Goal: Find specific page/section: Find specific page/section

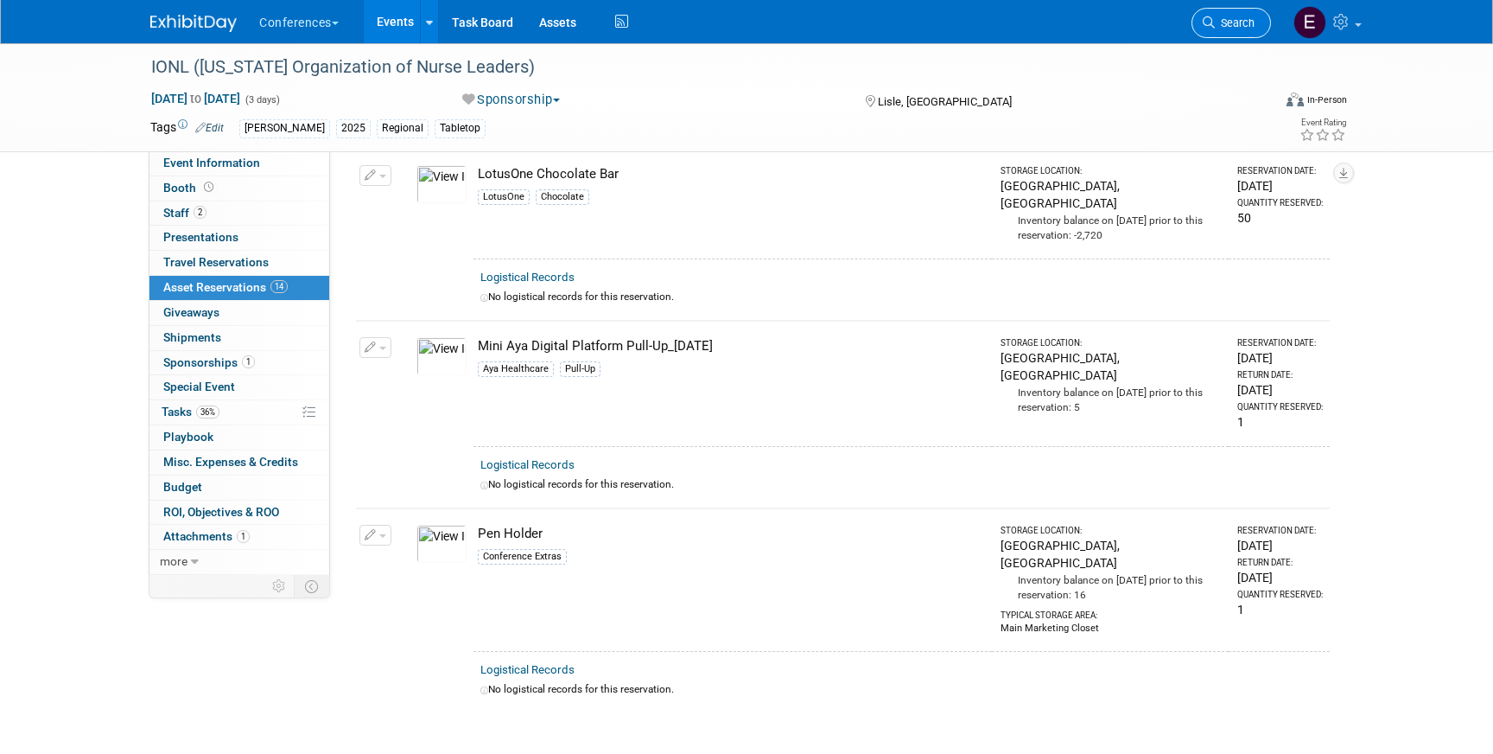
click at [1243, 19] on span "Search" at bounding box center [1235, 22] width 40 height 13
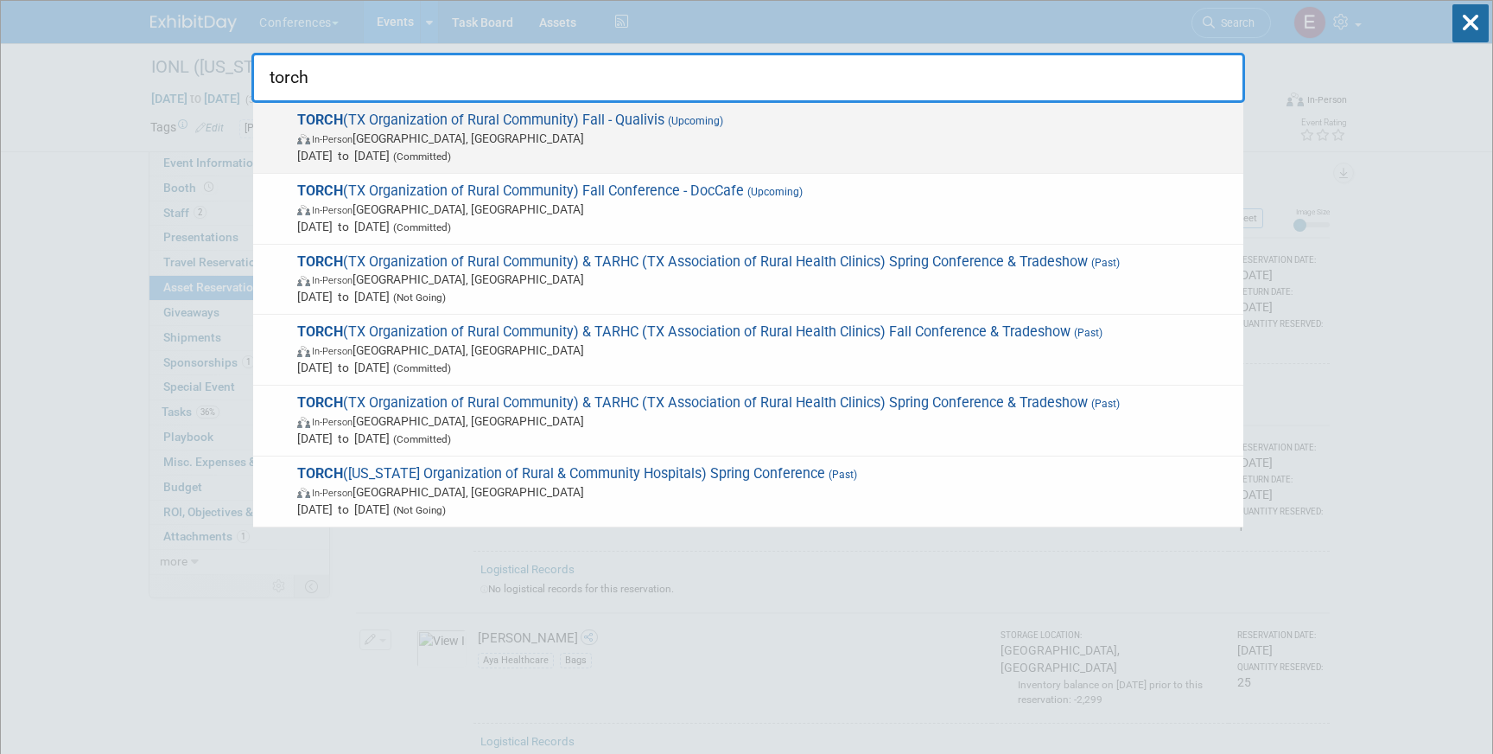
type input "torch"
click at [644, 144] on span "In-Person Austin, TX" at bounding box center [766, 138] width 938 height 17
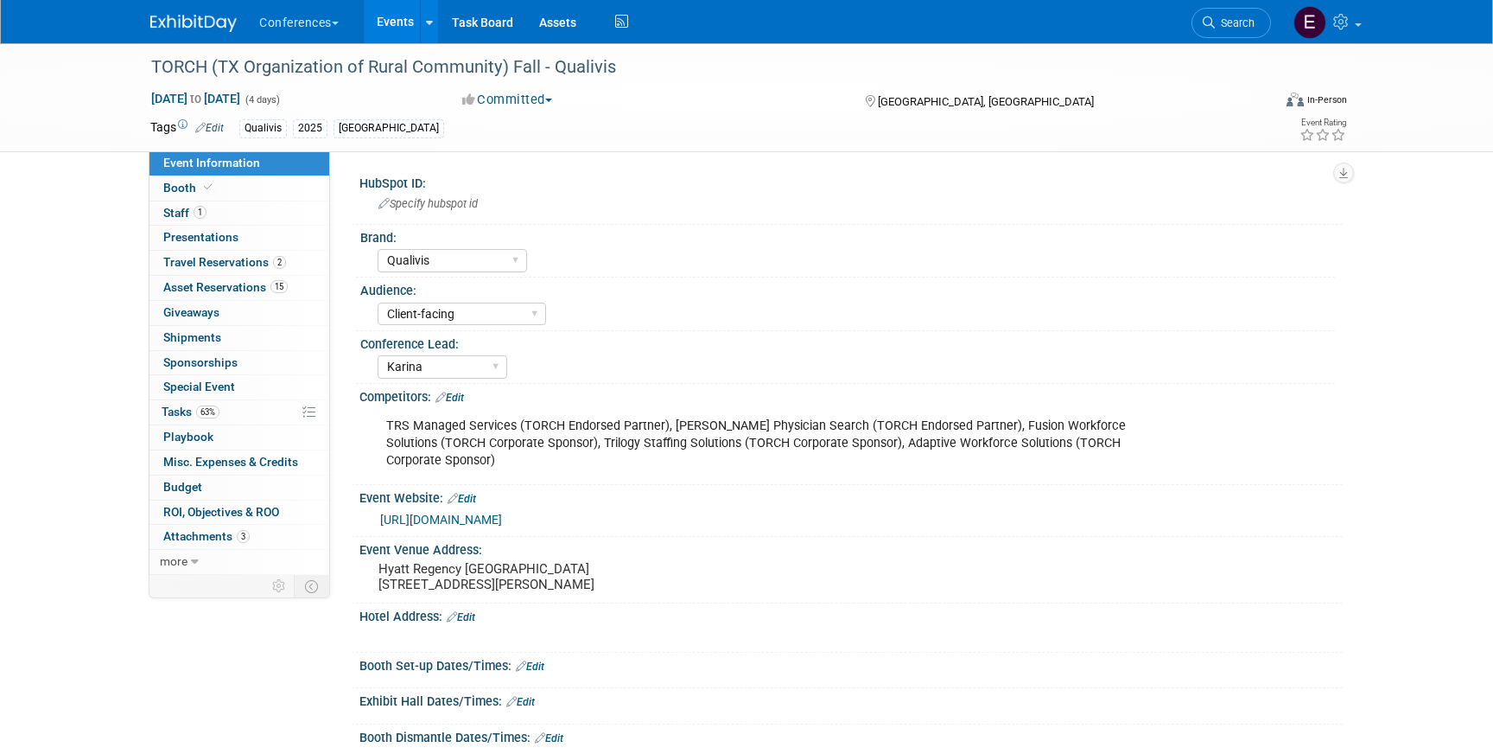
select select "Qualivis"
select select "Client-facing"
select select "Karina"
click at [209, 411] on span "63%" at bounding box center [207, 411] width 23 height 13
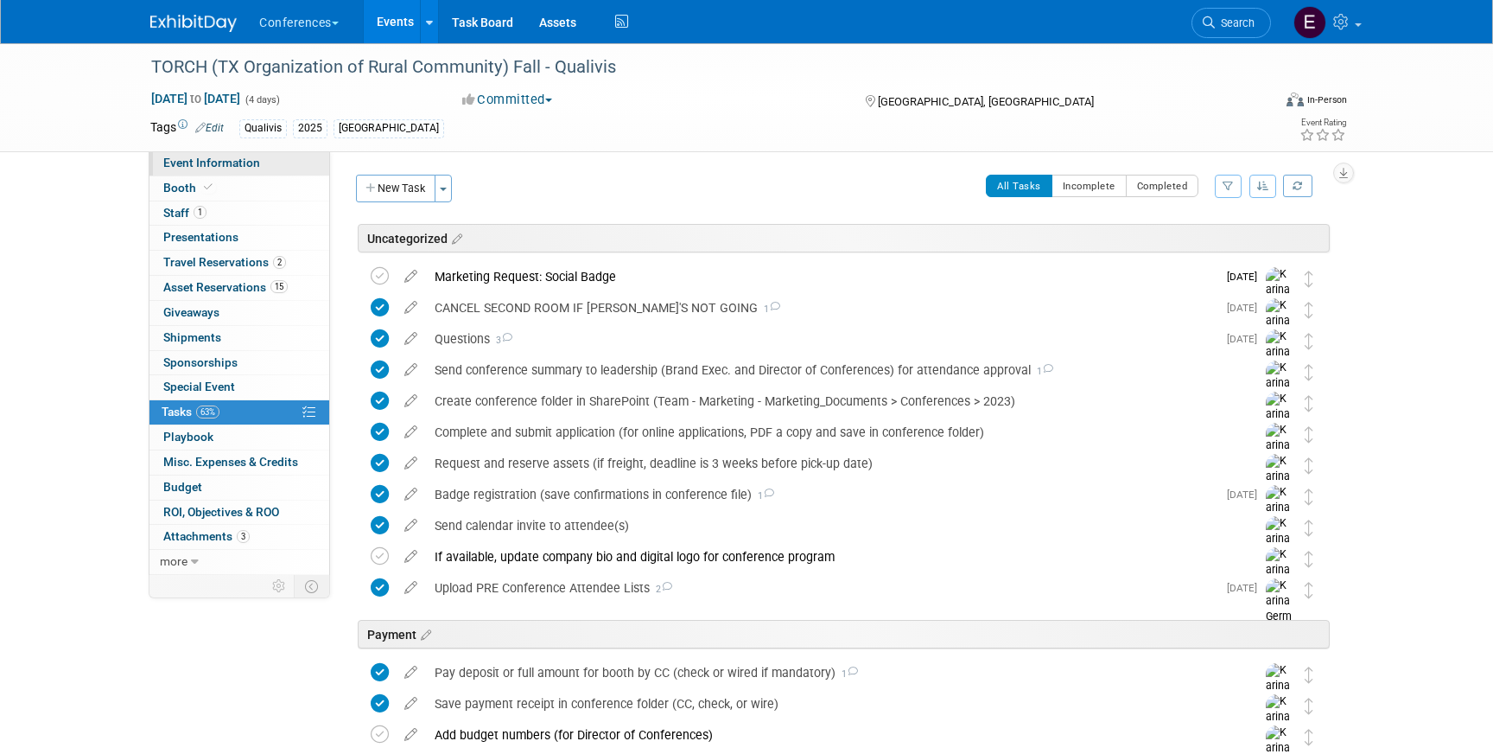
click at [244, 171] on link "Event Information" at bounding box center [240, 163] width 180 height 24
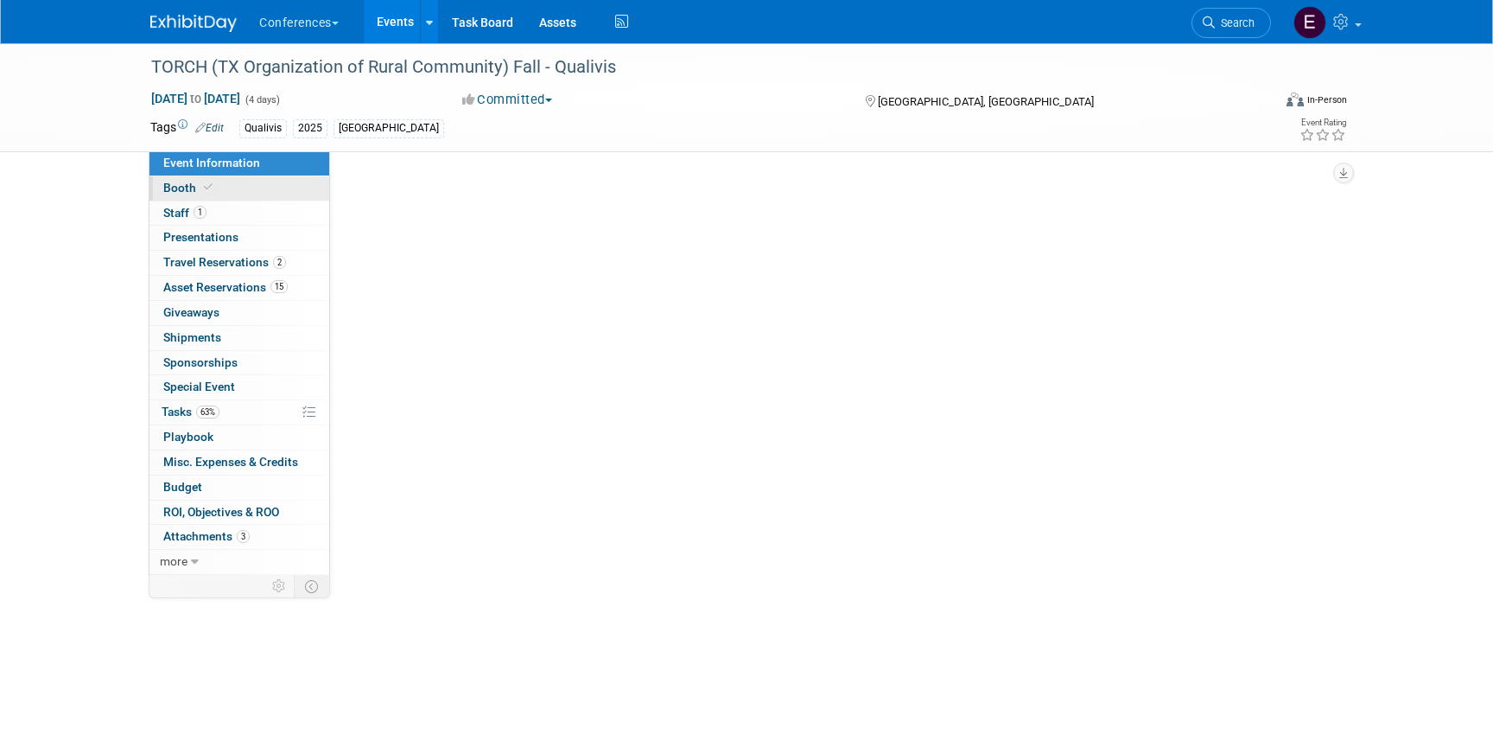
select select "Qualivis"
select select "Client-facing"
select select "Karina"
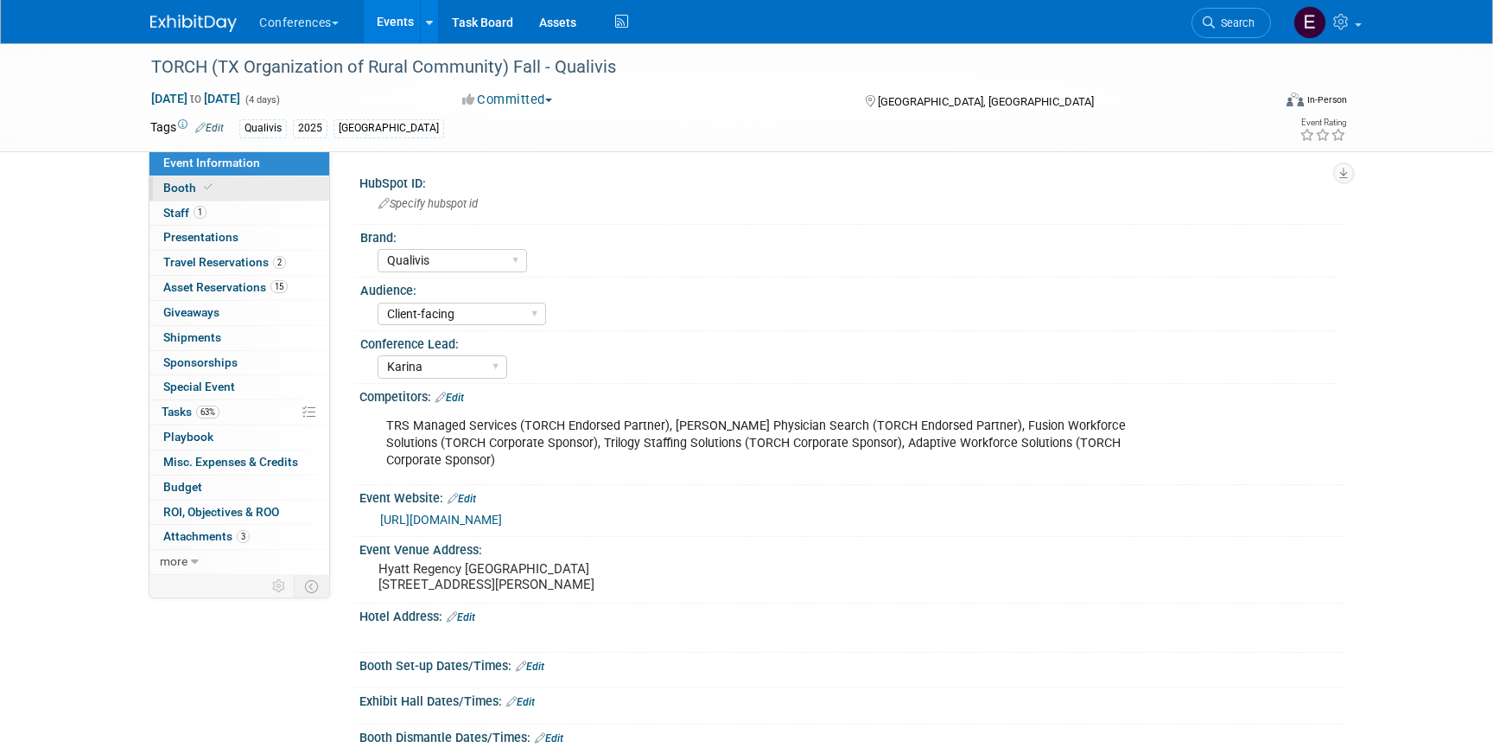
click at [244, 182] on link "Booth" at bounding box center [240, 188] width 180 height 24
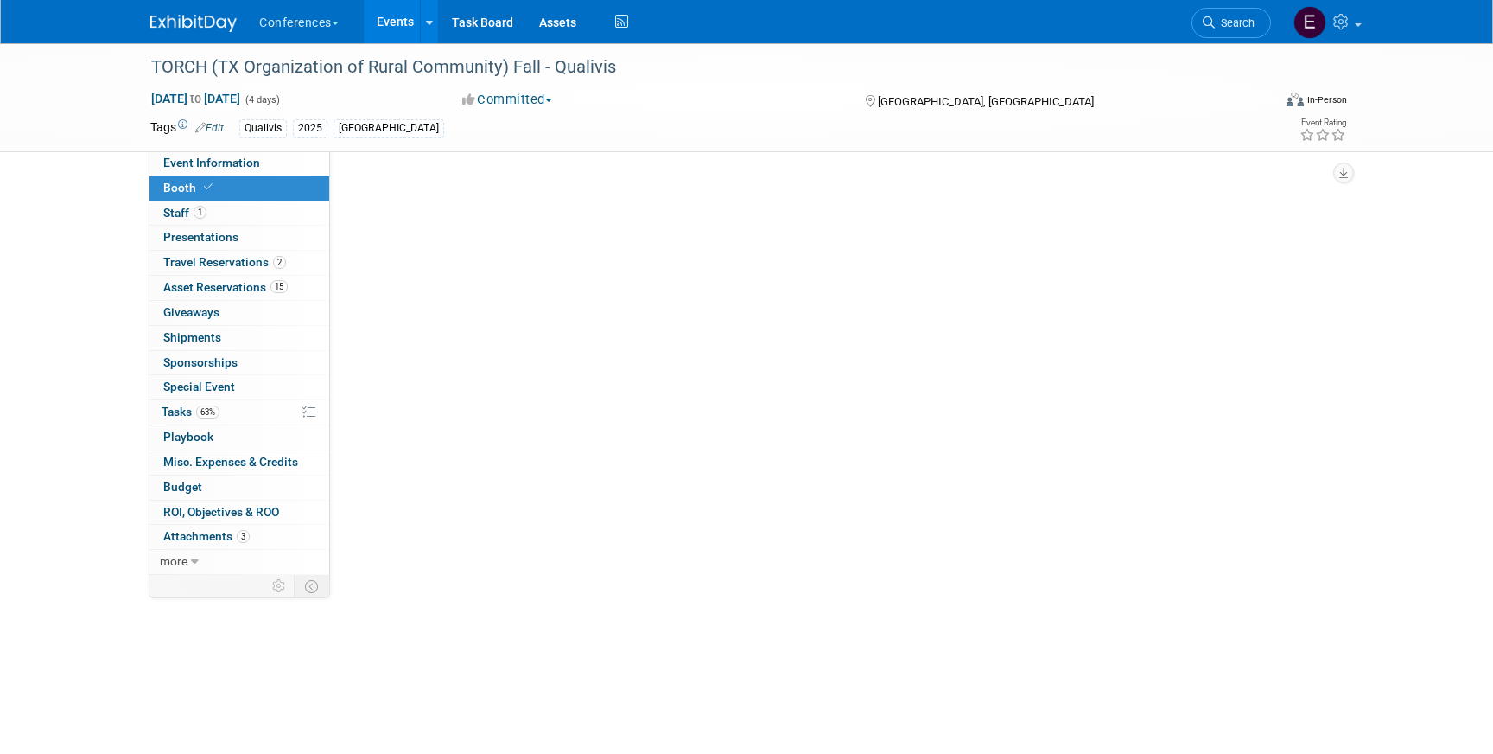
select select "6' tabletop"
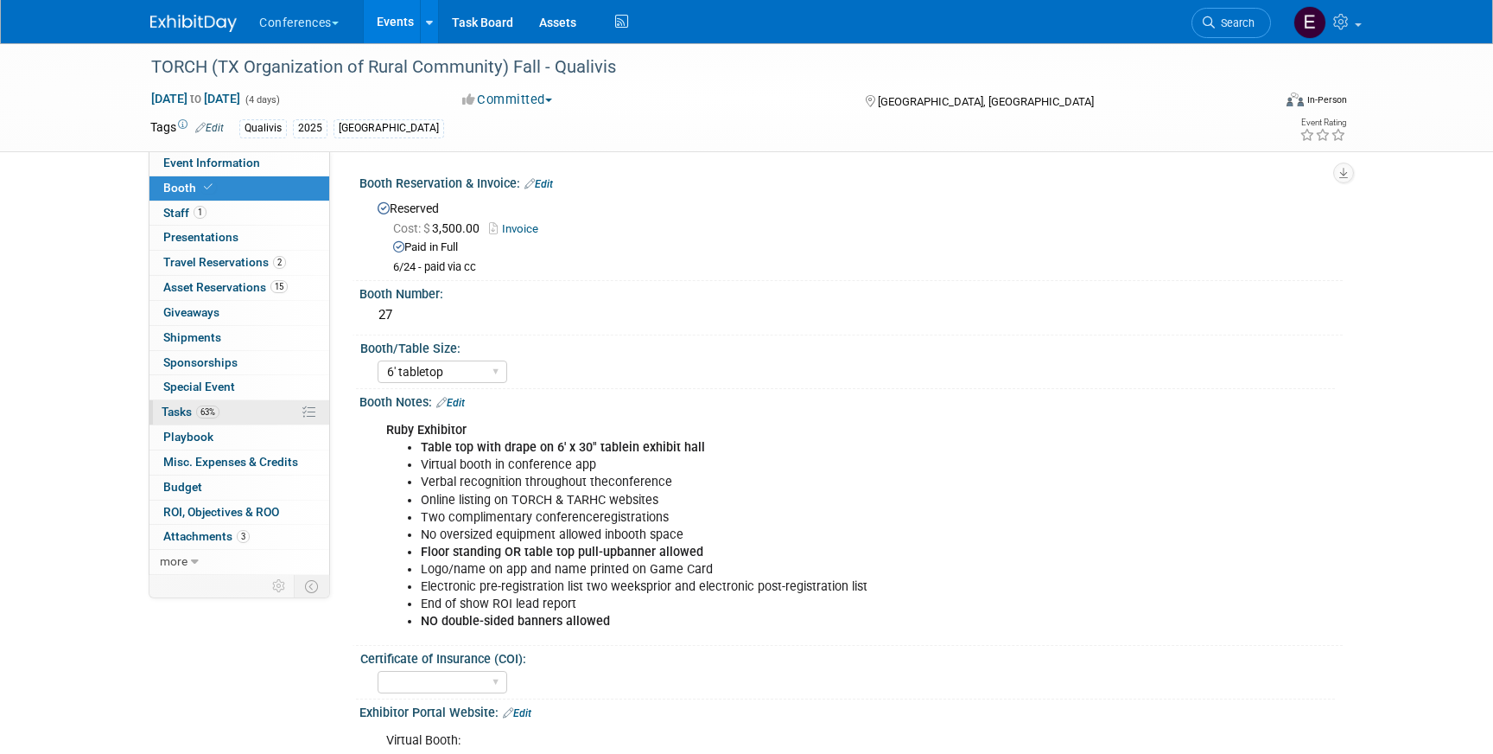
click at [219, 419] on link "63% Tasks 63%" at bounding box center [240, 412] width 180 height 24
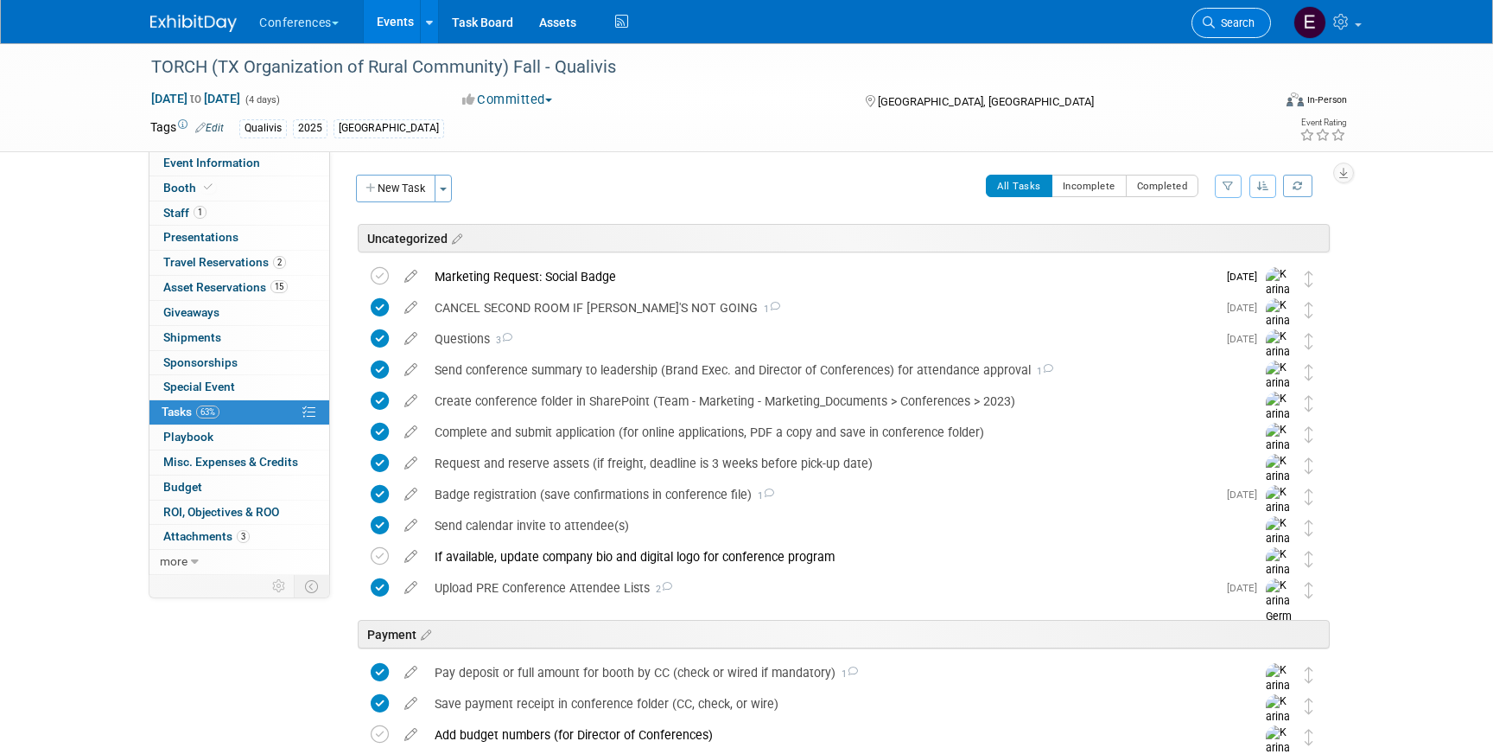
click at [1232, 29] on link "Search" at bounding box center [1232, 23] width 80 height 30
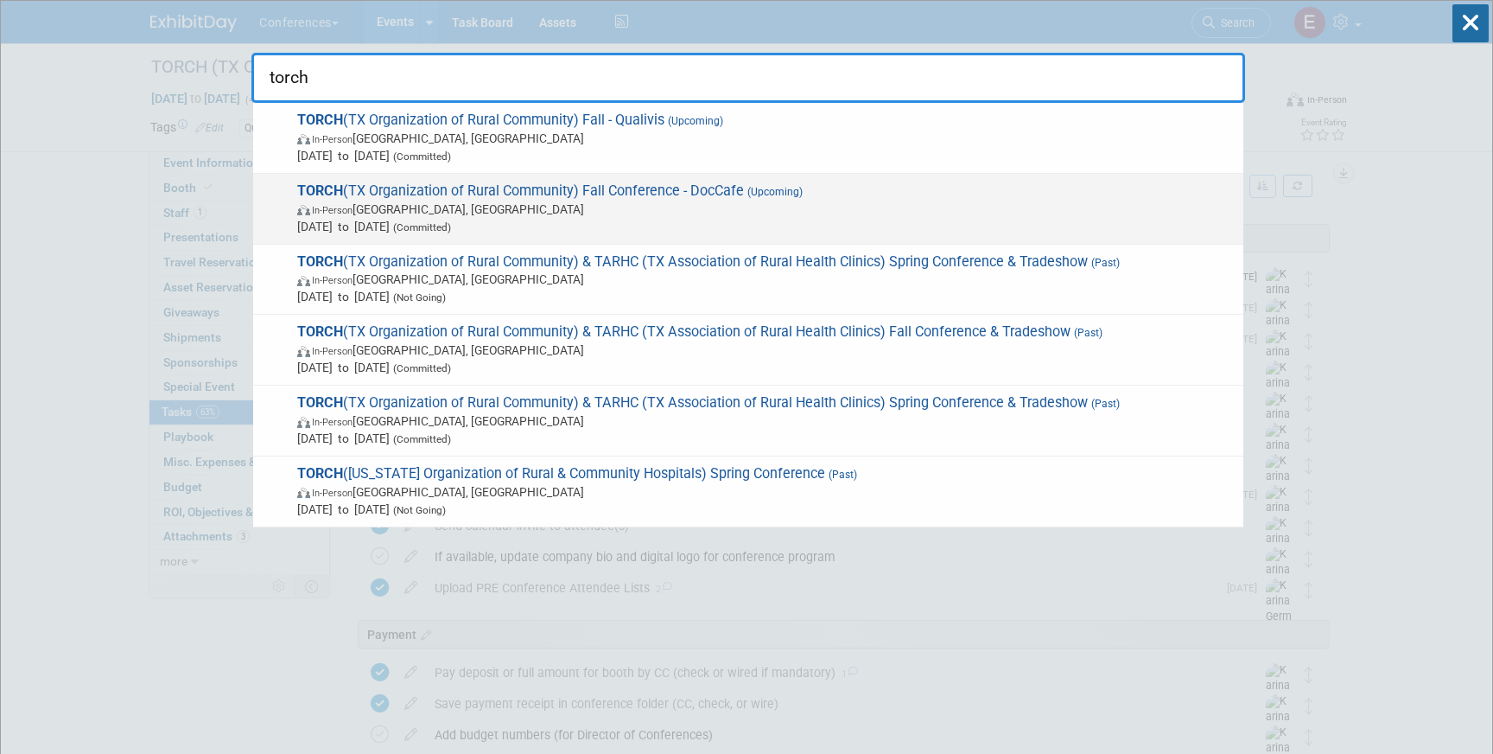
type input "torch"
click at [867, 194] on span "TORCH (TX Organization of Rural Community) Fall Conference - DocCafe (Upcoming)…" at bounding box center [763, 208] width 943 height 53
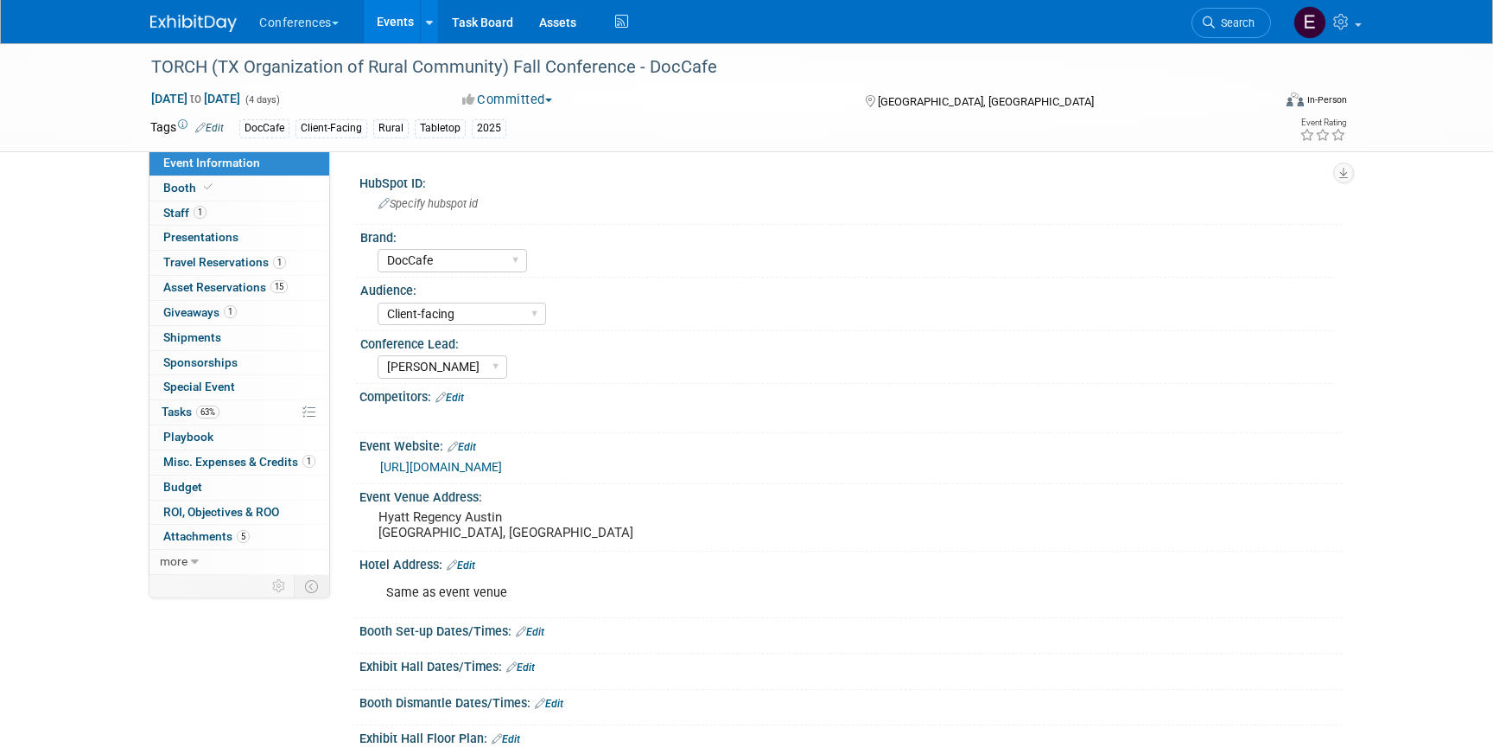
select select "DocCafe"
select select "Client-facing"
select select "[PERSON_NAME]"
click at [198, 315] on span "Giveaways 1" at bounding box center [199, 312] width 73 height 14
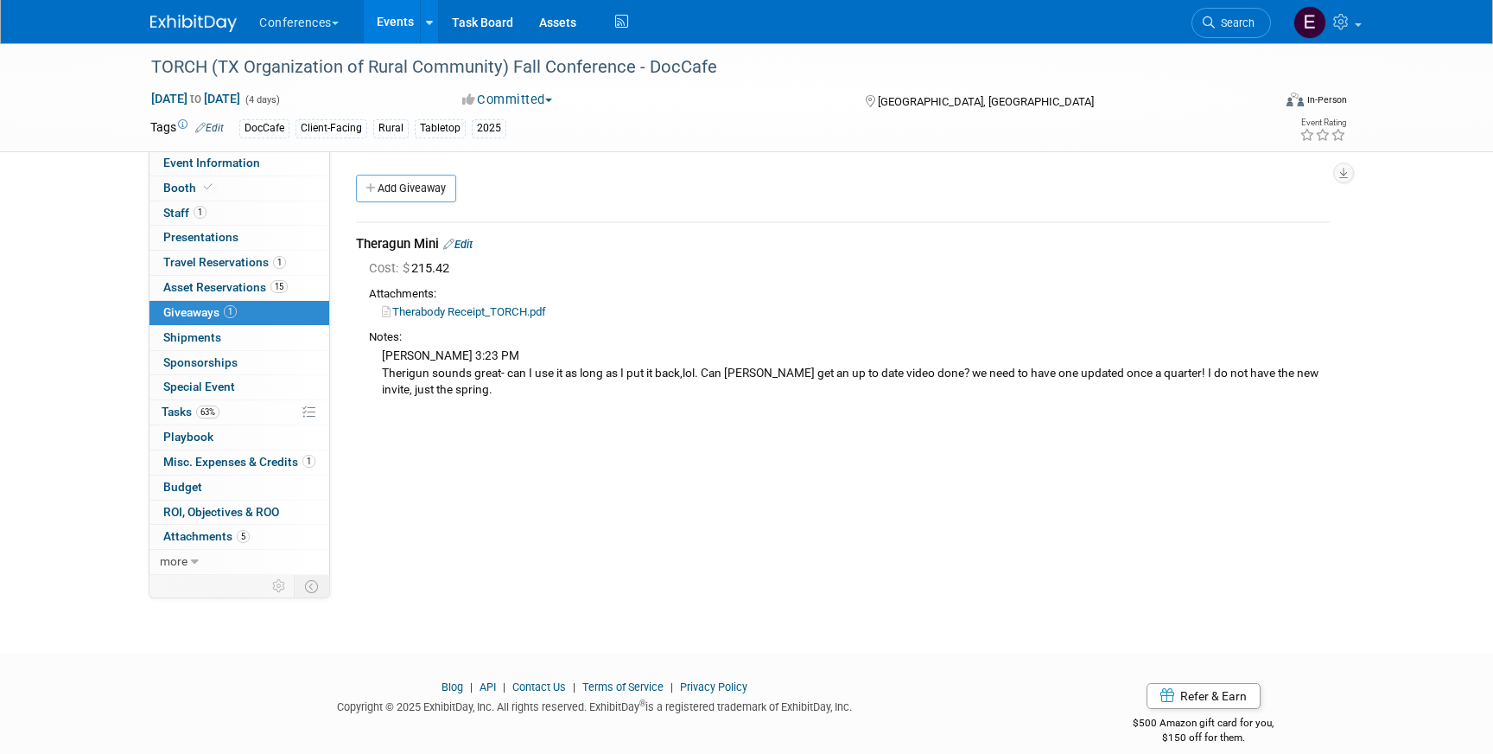
click at [482, 312] on link "Therabody Receipt_TORCH.pdf" at bounding box center [464, 311] width 164 height 13
click at [472, 242] on link "Edit" at bounding box center [457, 244] width 29 height 13
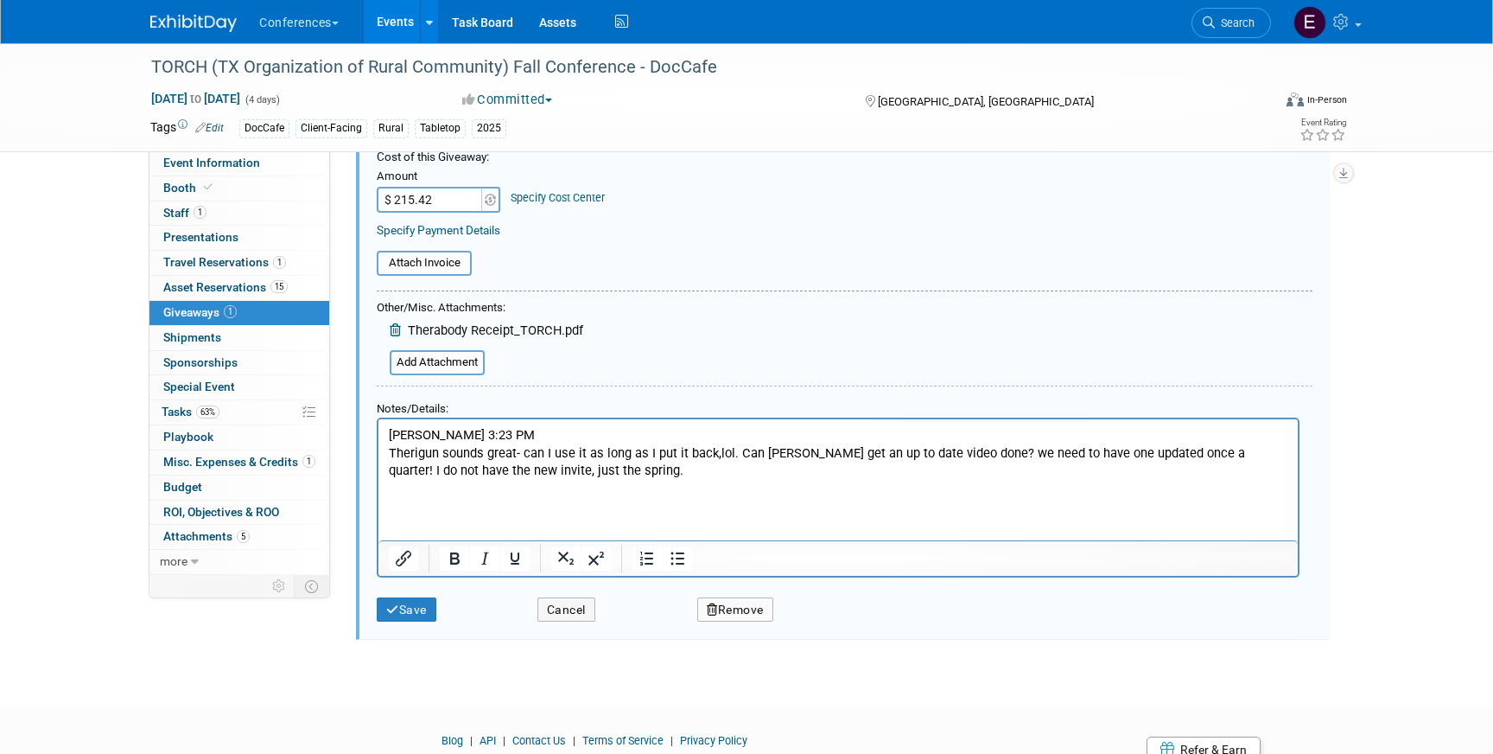
scroll to position [231, 0]
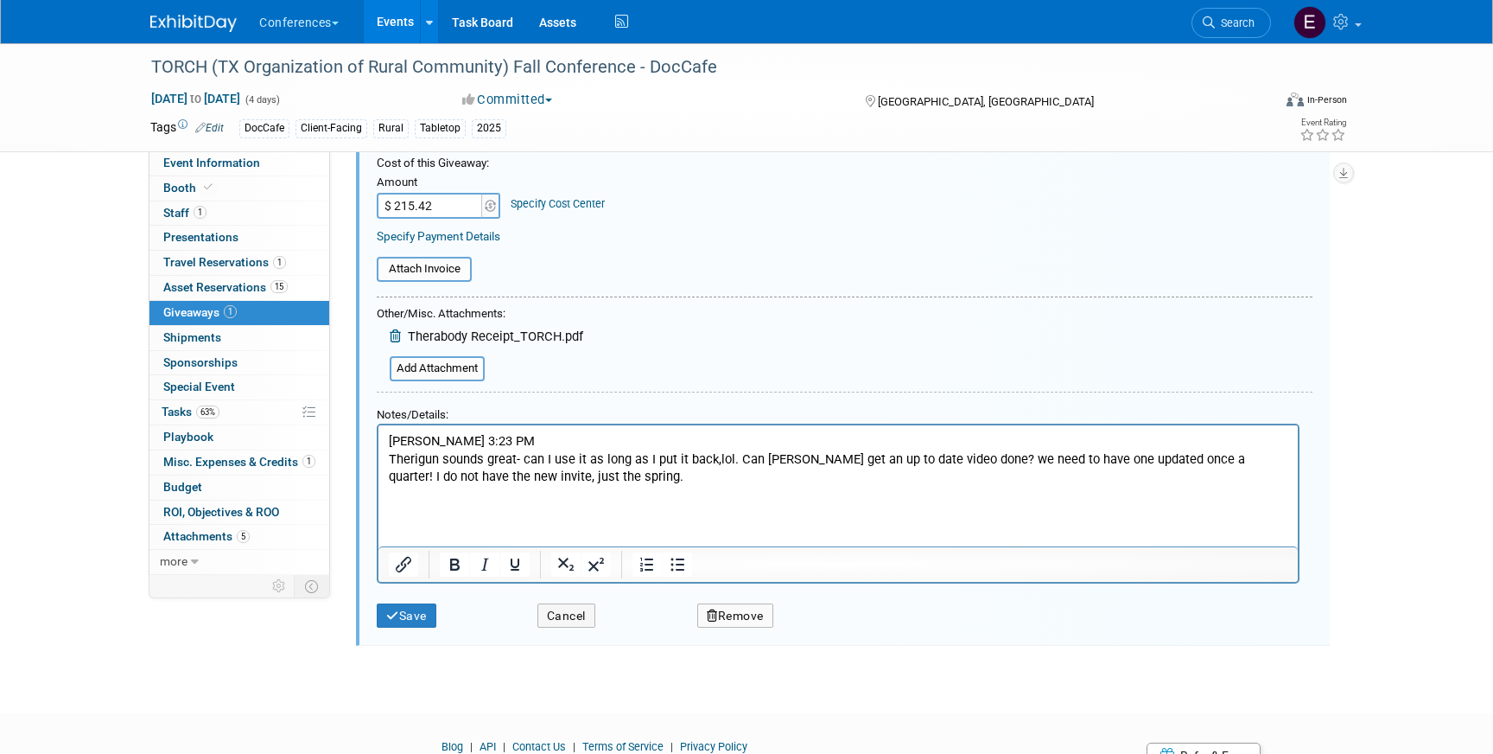
click at [741, 621] on button "Remove" at bounding box center [735, 615] width 76 height 25
click at [821, 637] on link "Yes" at bounding box center [833, 629] width 50 height 28
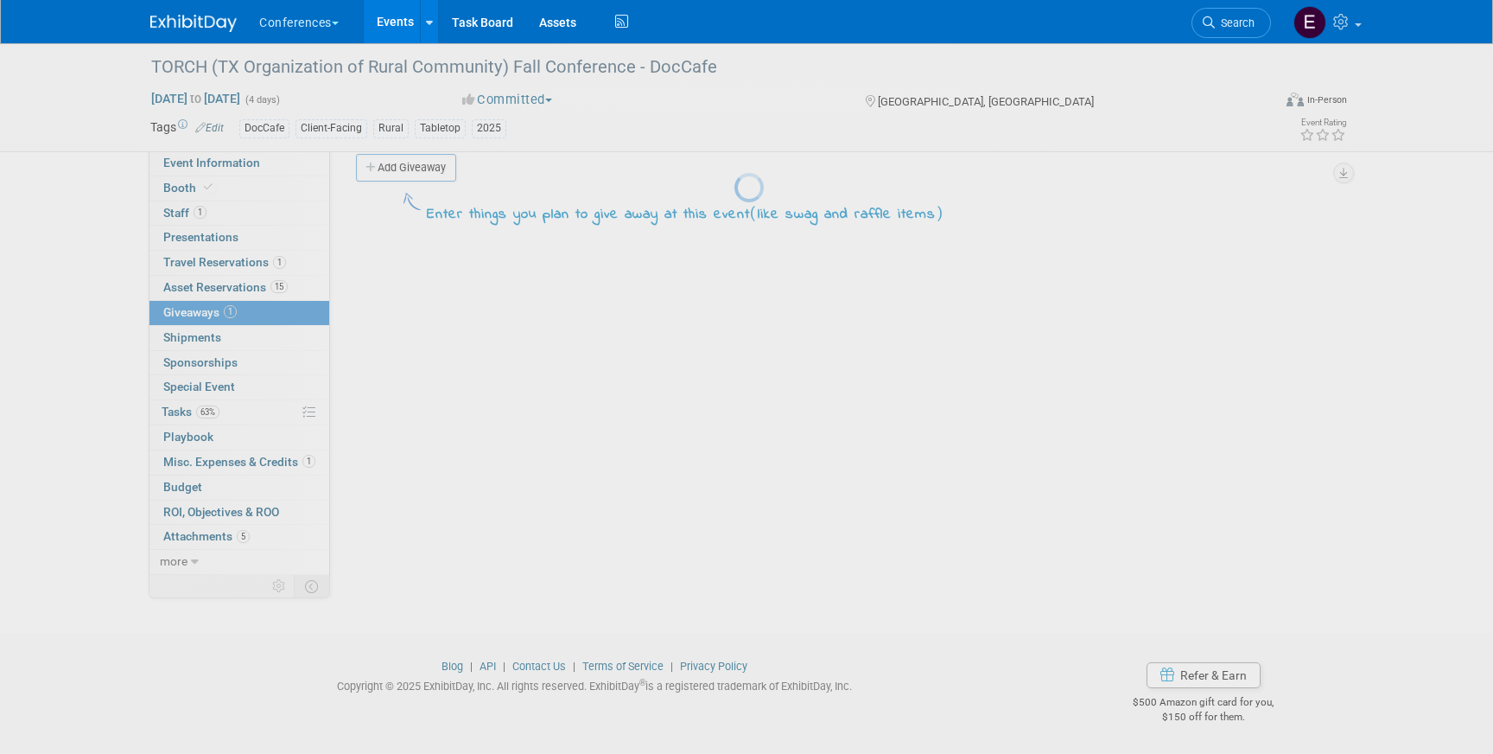
scroll to position [20, 0]
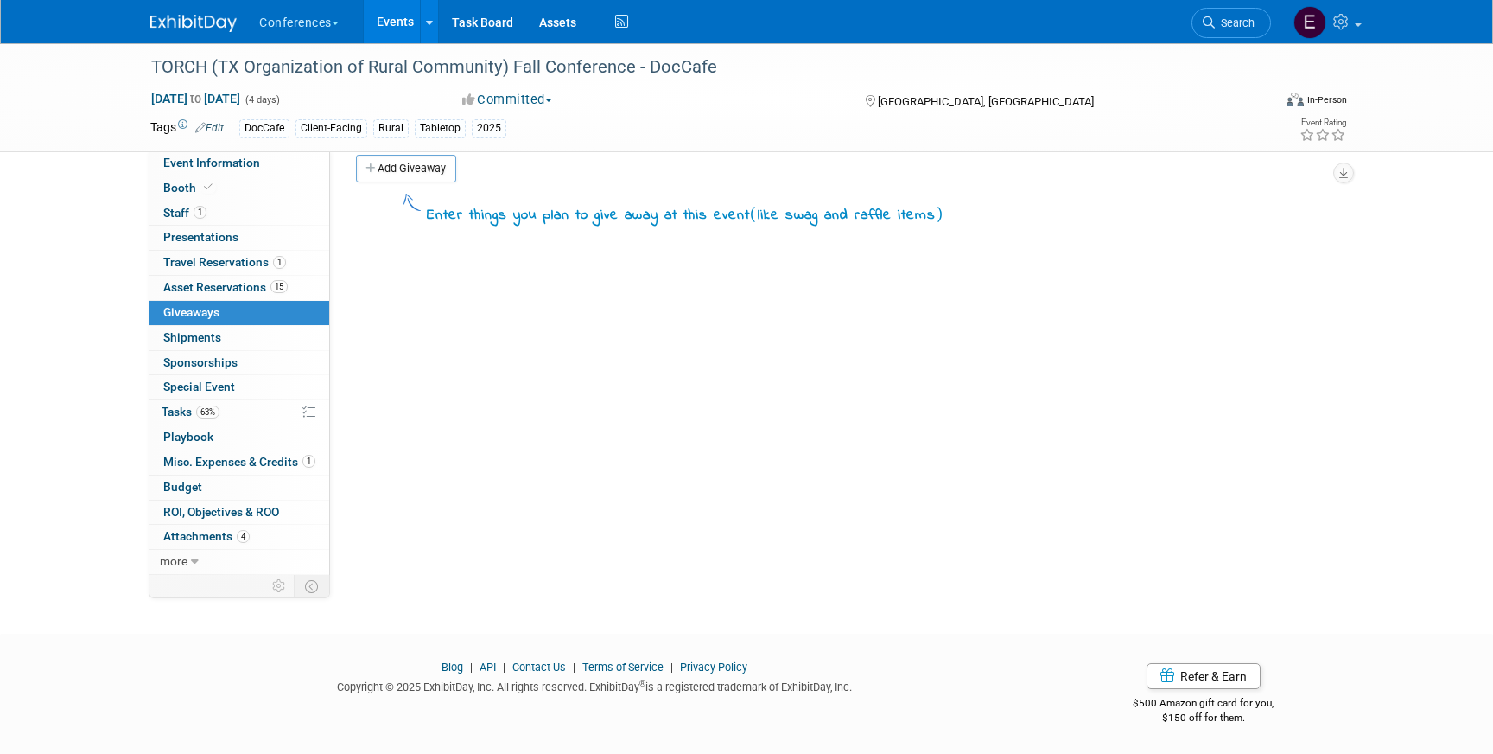
click at [223, 424] on div "63% Tasks 63% Tasks" at bounding box center [240, 412] width 180 height 25
click at [233, 409] on link "63% Tasks 63%" at bounding box center [240, 412] width 180 height 24
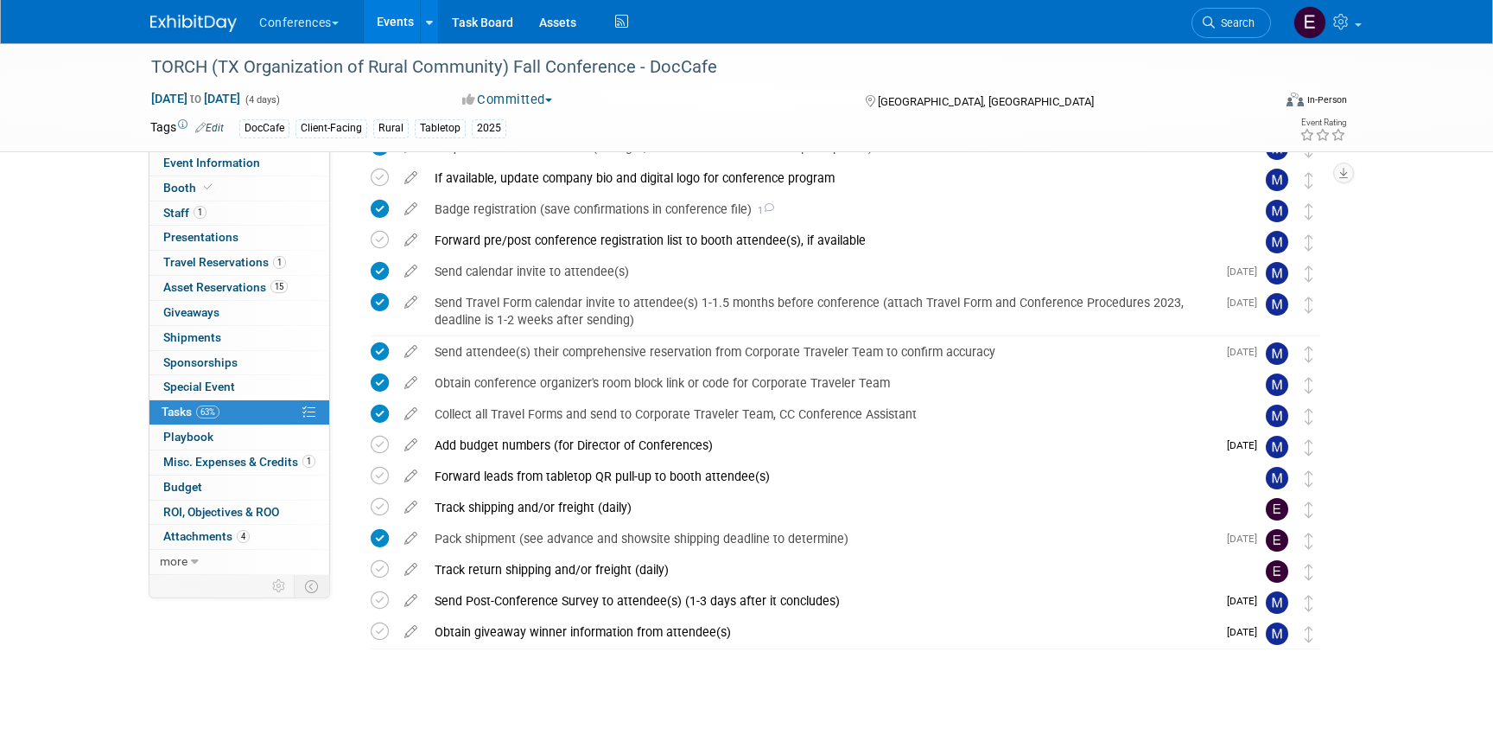
scroll to position [434, 0]
click at [248, 194] on link "Booth" at bounding box center [240, 188] width 180 height 24
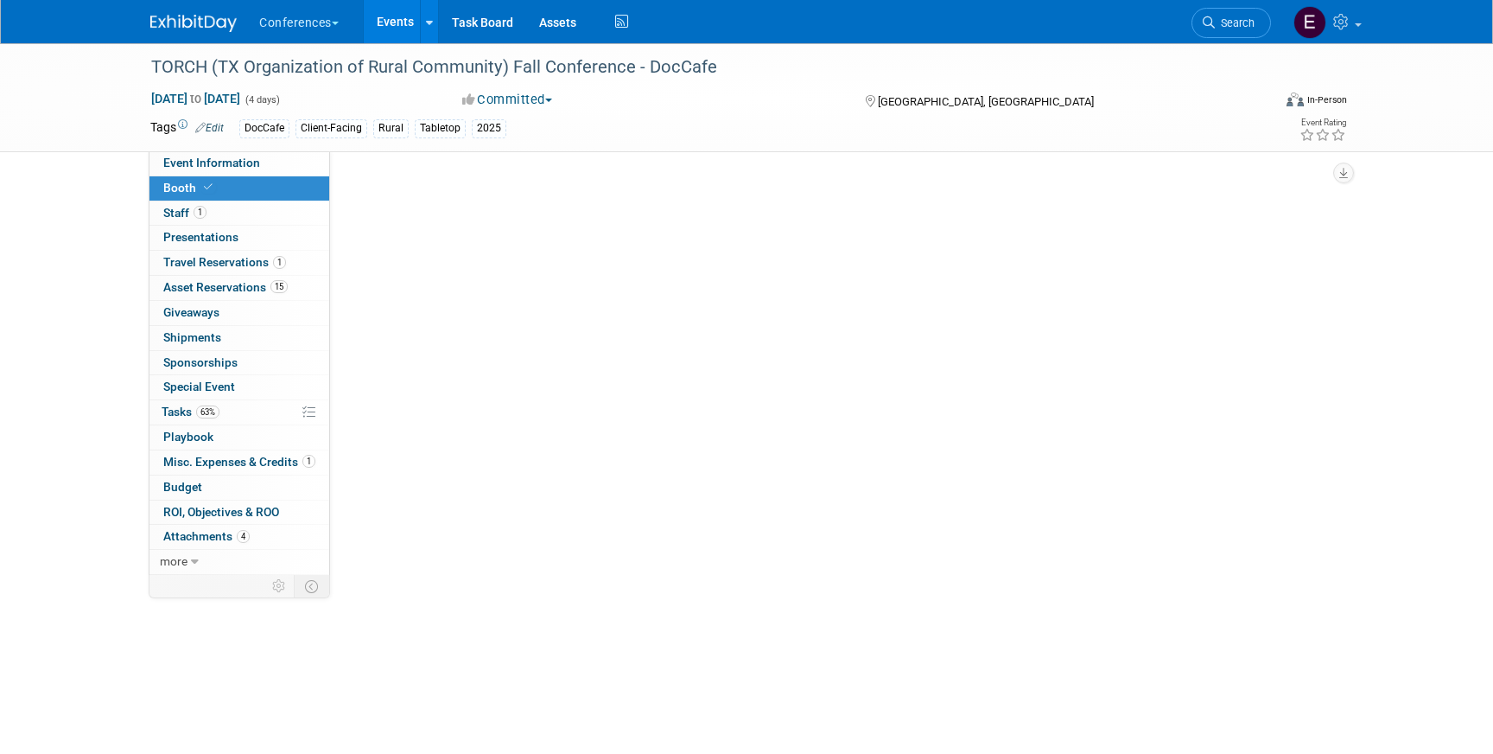
select select "36" bar table"
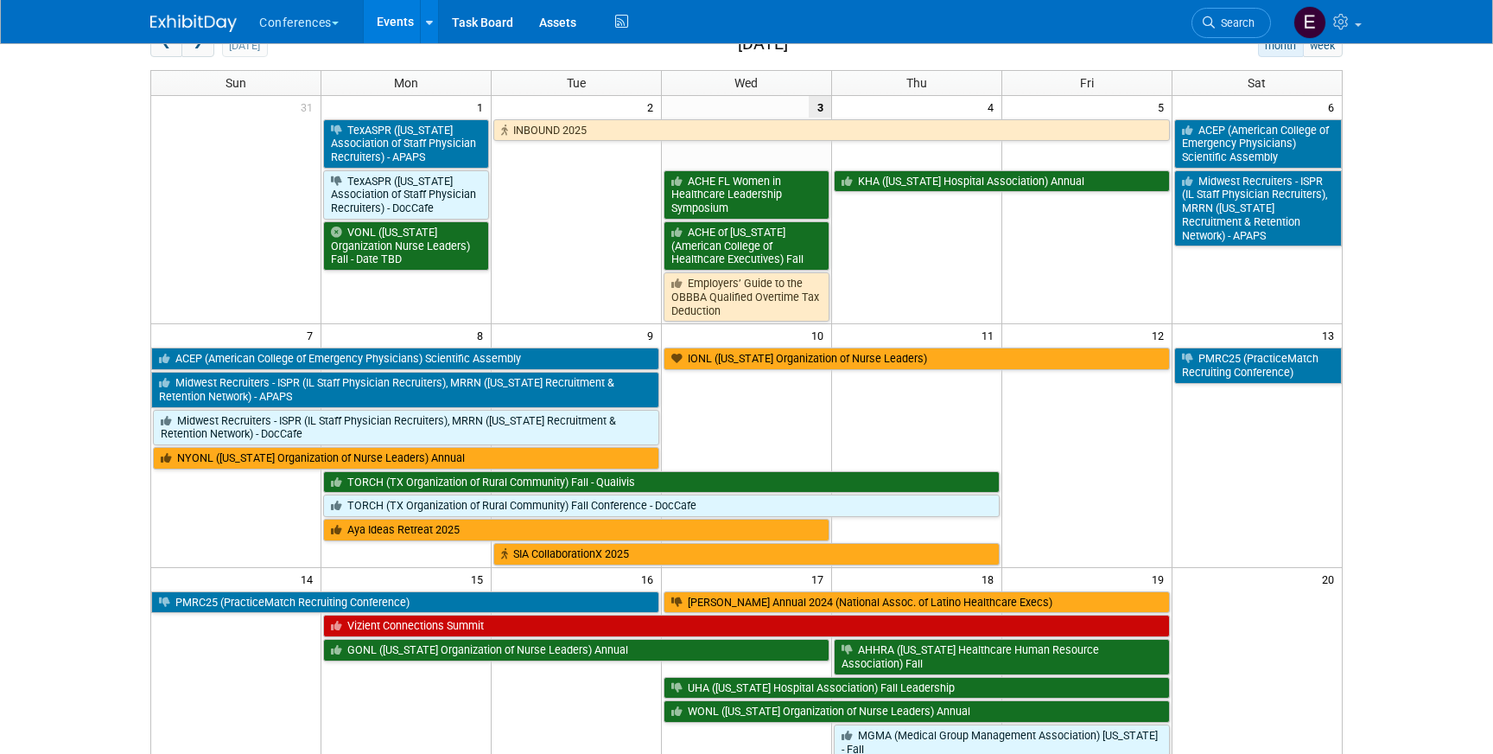
scroll to position [92, 0]
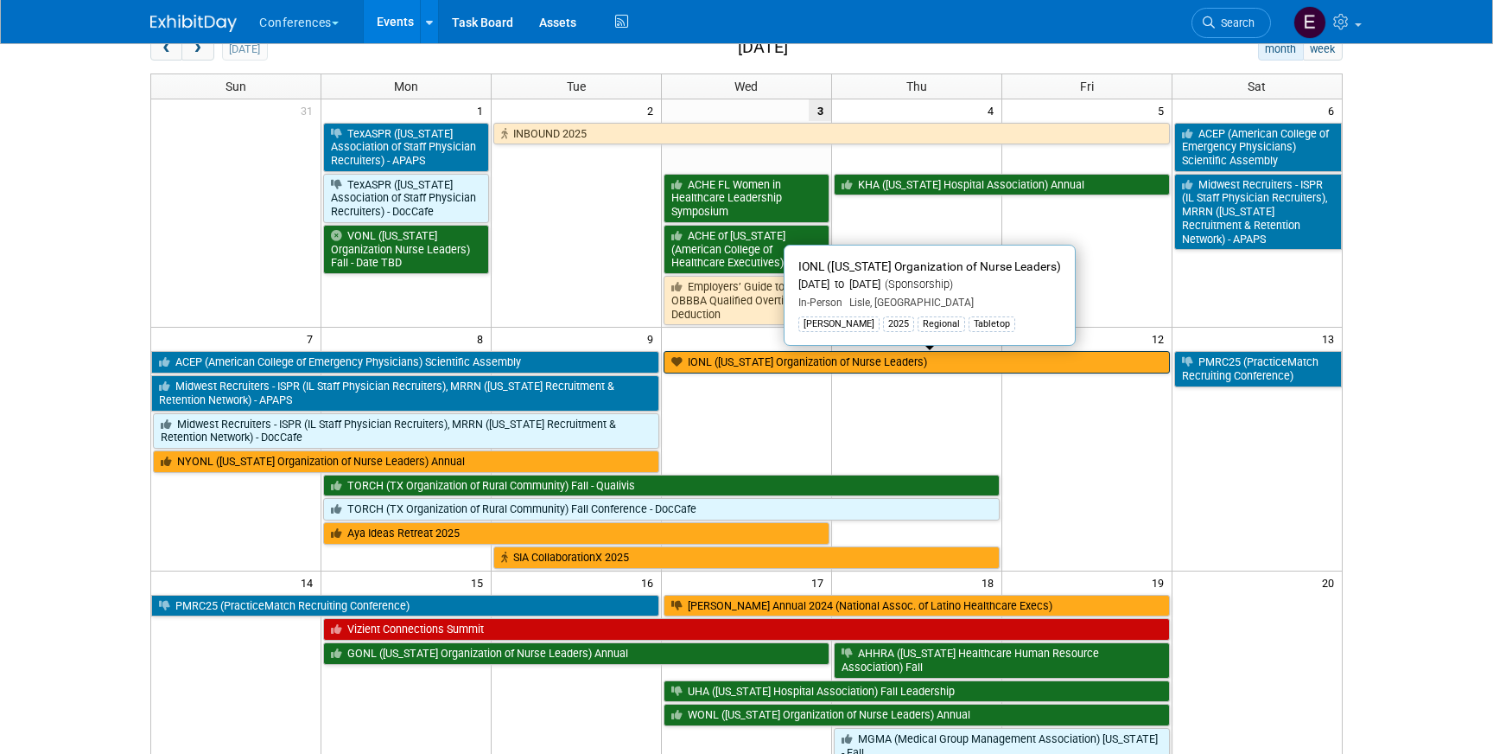
click at [744, 366] on link "IONL ([US_STATE] Organization of Nurse Leaders)" at bounding box center [917, 362] width 506 height 22
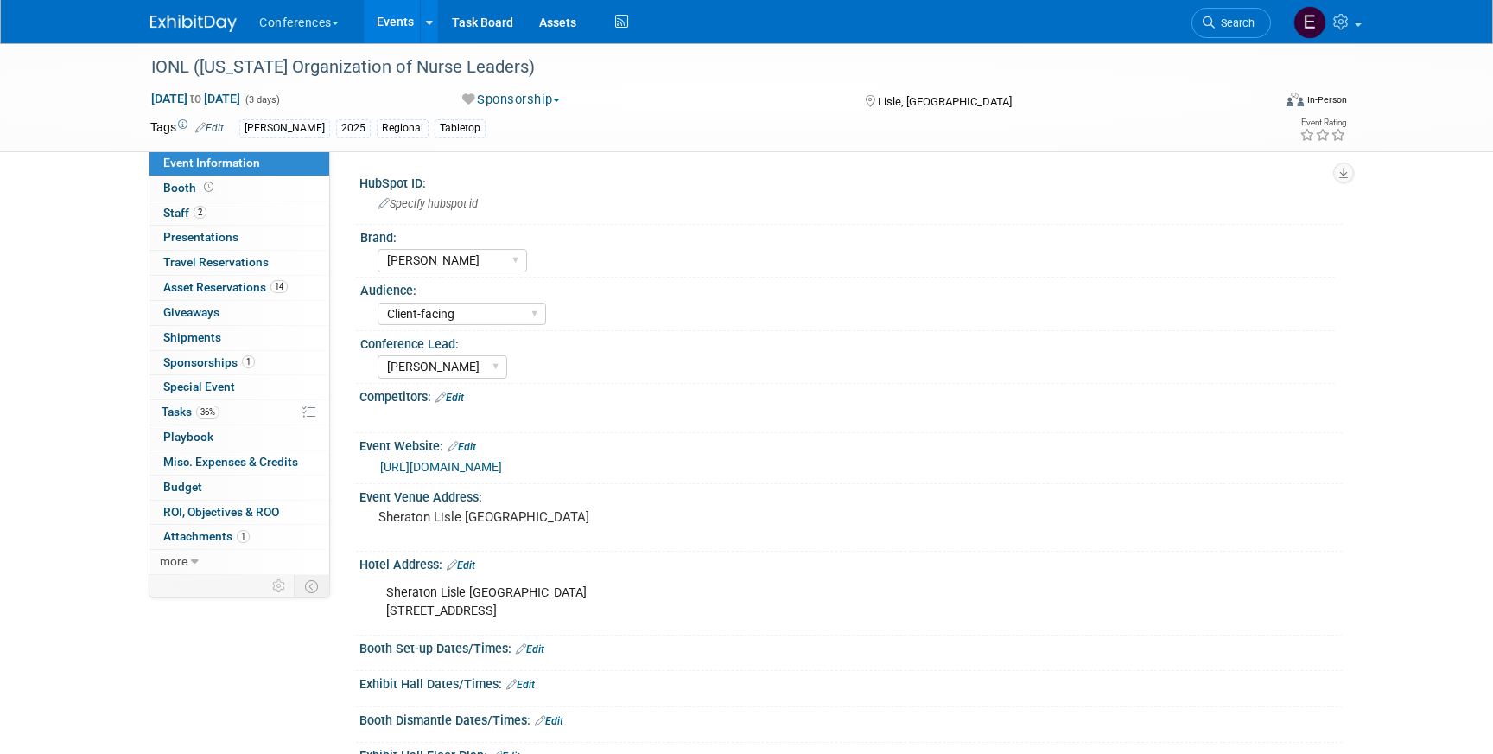
select select "[PERSON_NAME]"
select select "Client-facing"
select select "[PERSON_NAME]"
click at [181, 403] on link "36% Tasks 36%" at bounding box center [240, 412] width 180 height 24
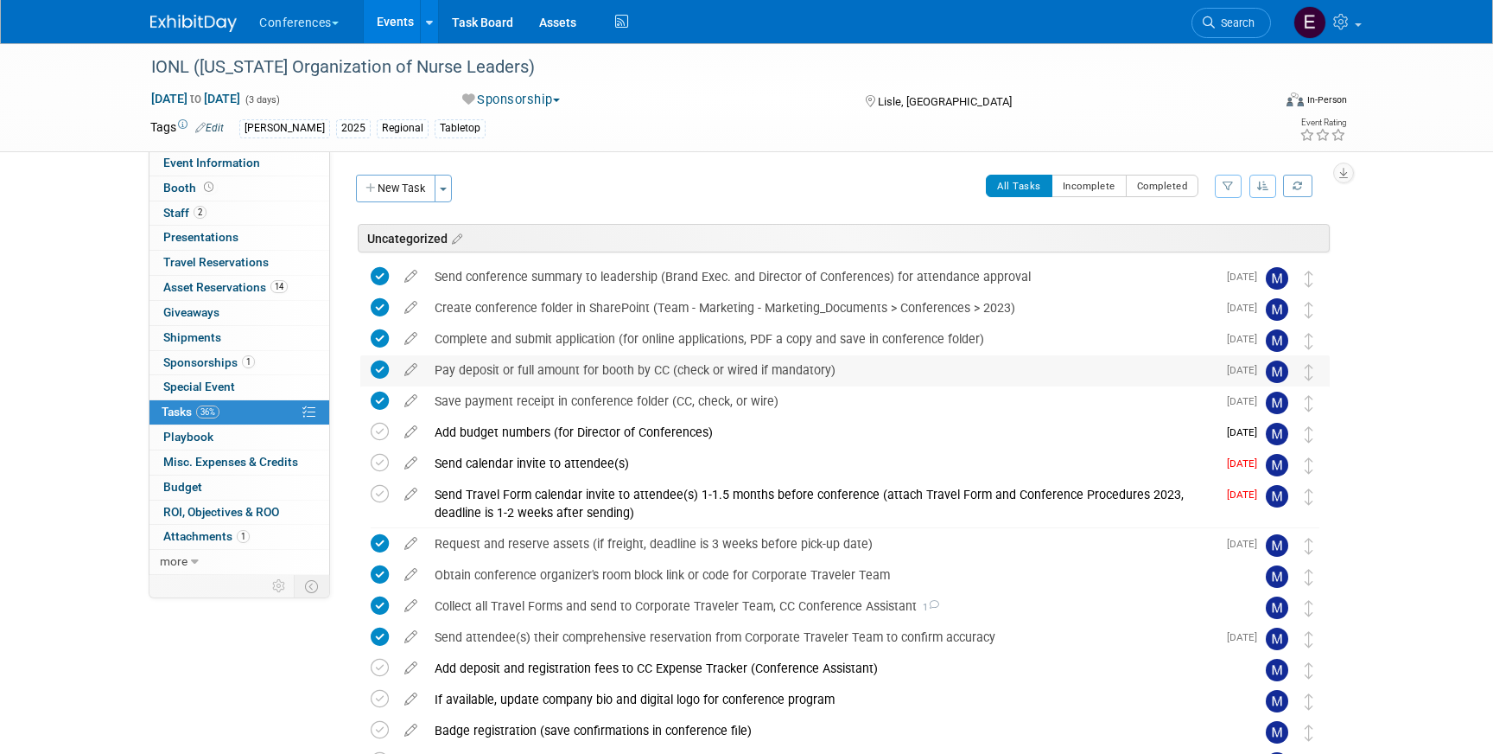
scroll to position [570, 0]
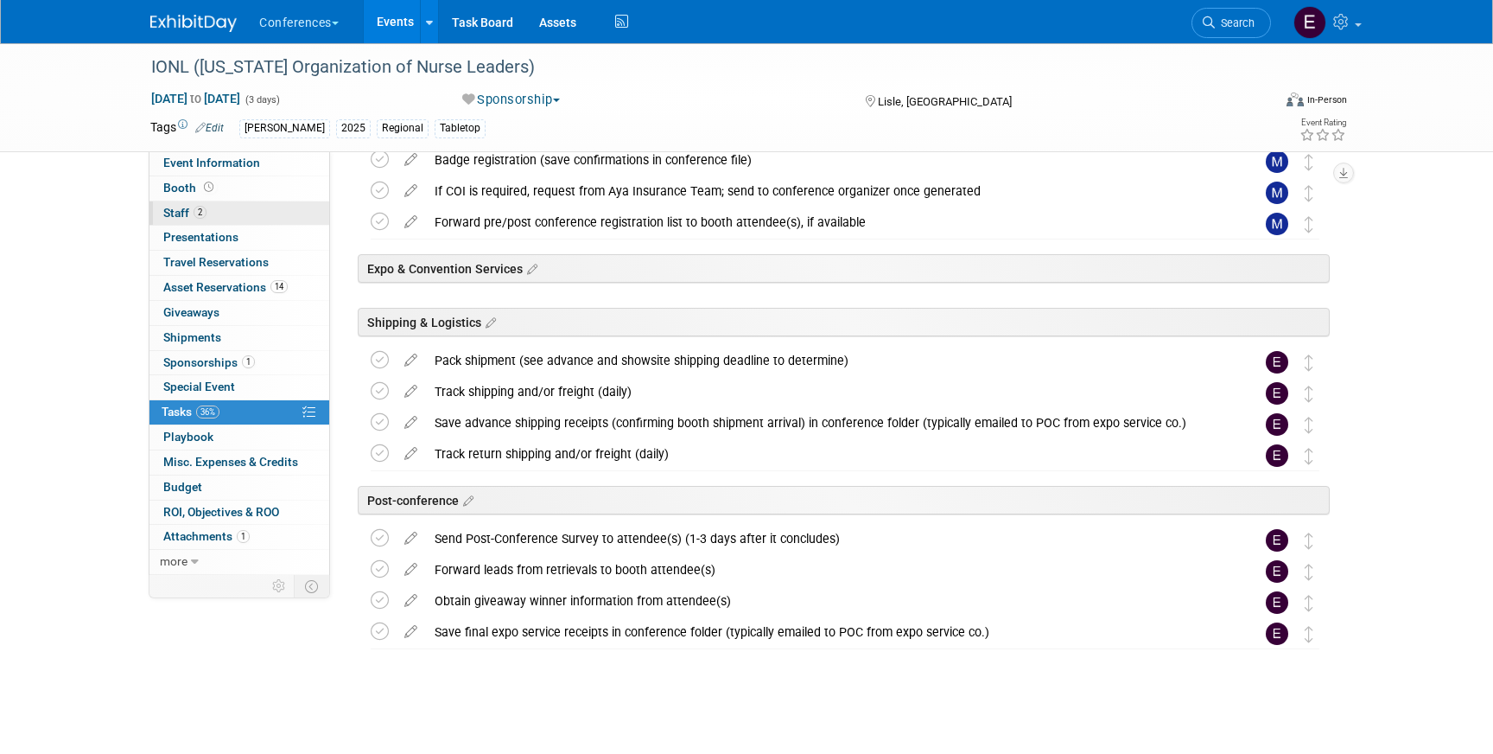
click at [266, 204] on link "2 Staff 2" at bounding box center [240, 213] width 180 height 24
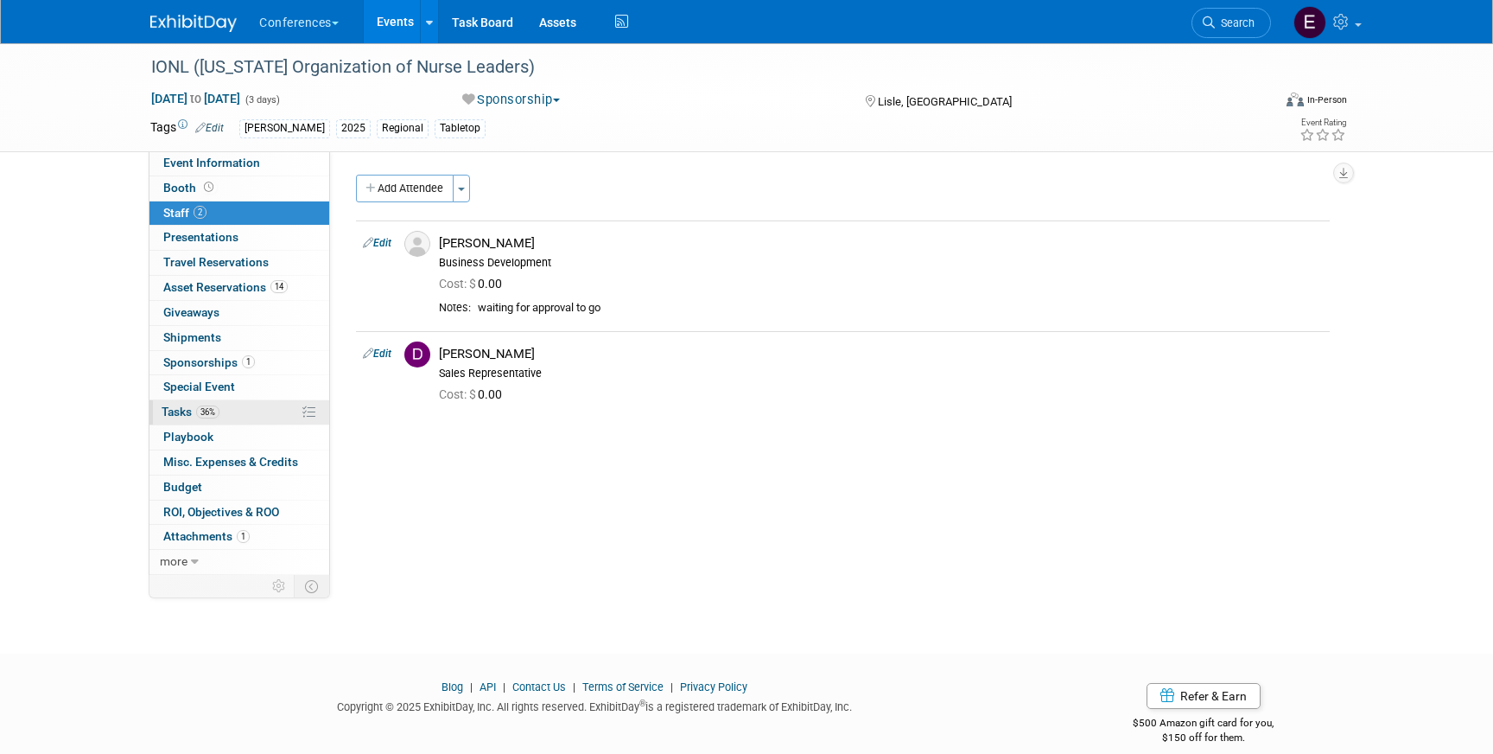
click at [257, 411] on link "36% Tasks 36%" at bounding box center [240, 412] width 180 height 24
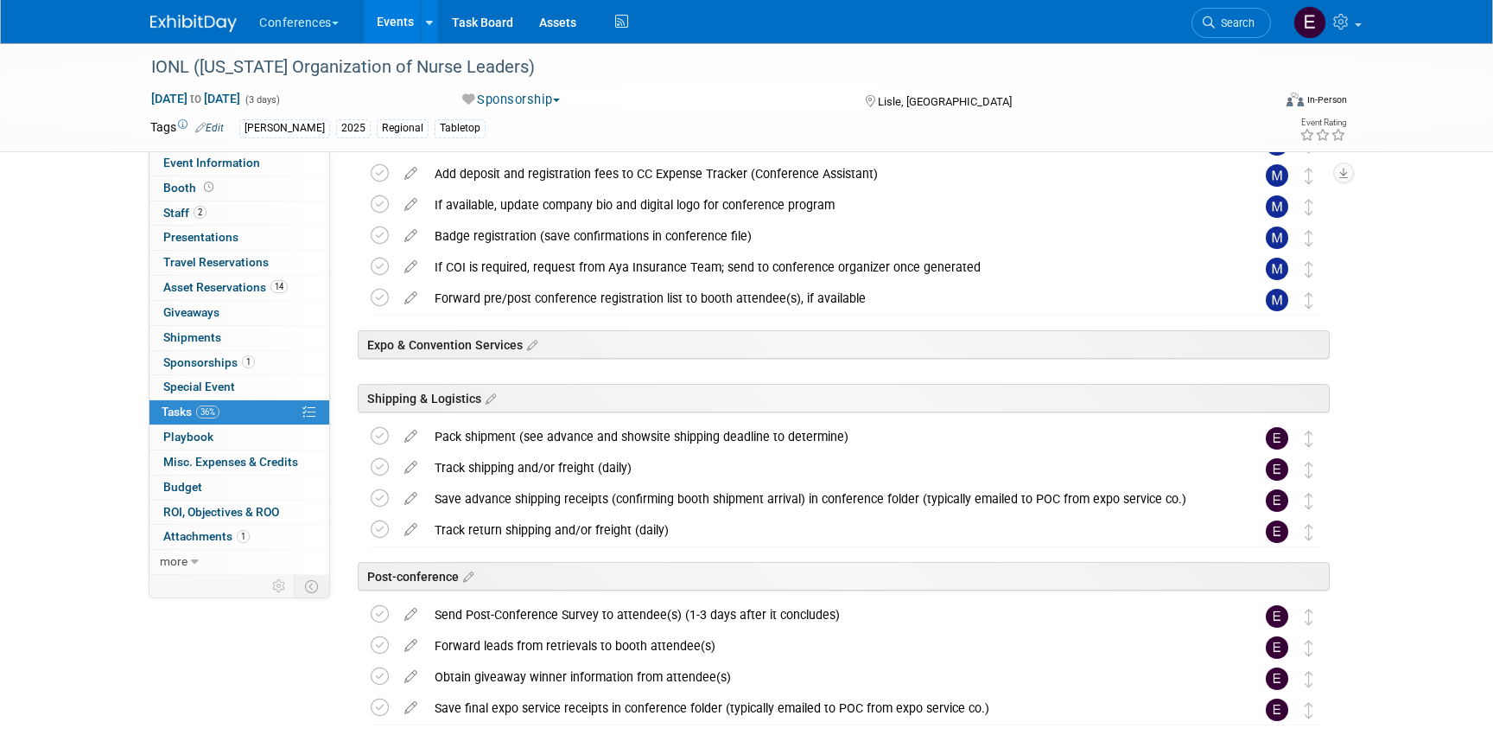
scroll to position [516, 0]
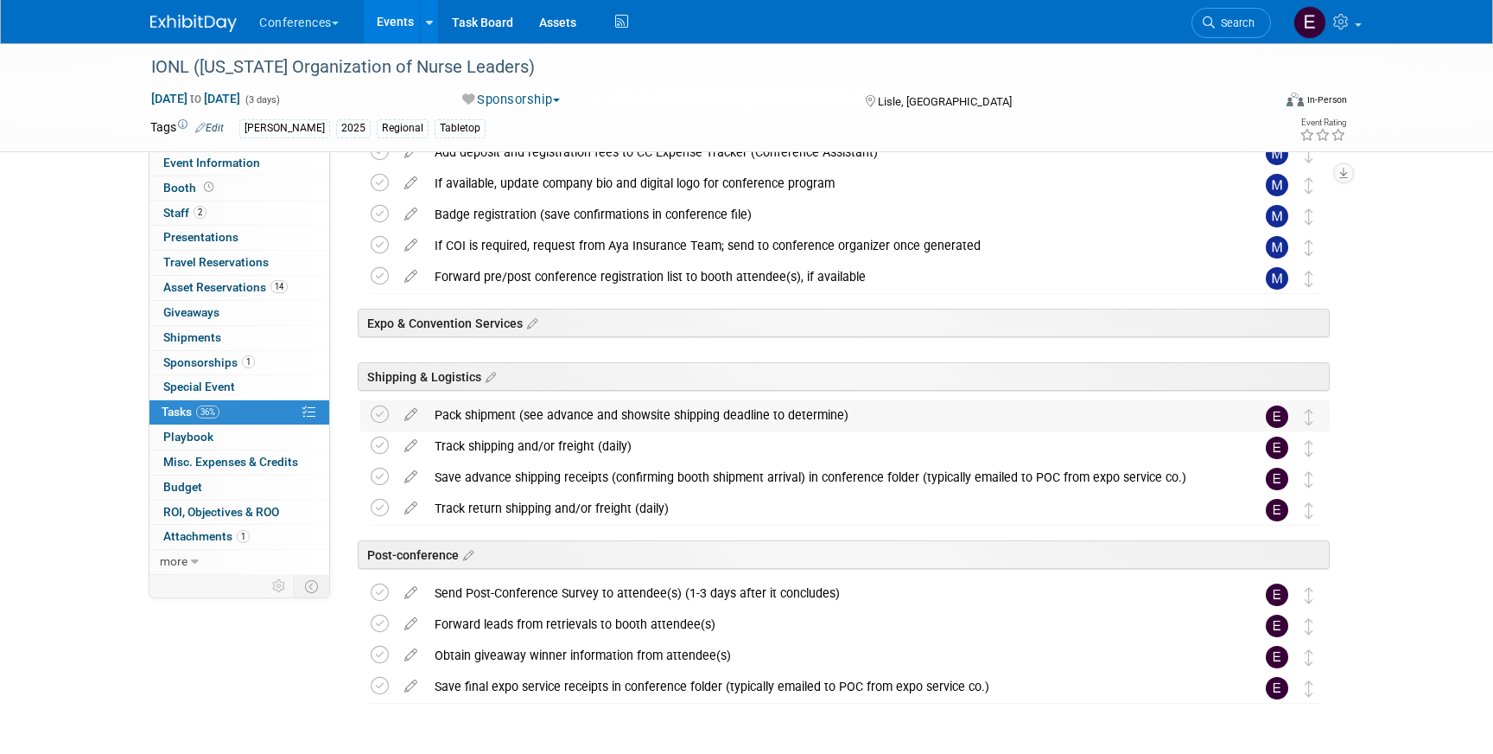
click at [675, 417] on div "Pack shipment (see advance and showsite shipping deadline to determine)" at bounding box center [828, 414] width 805 height 29
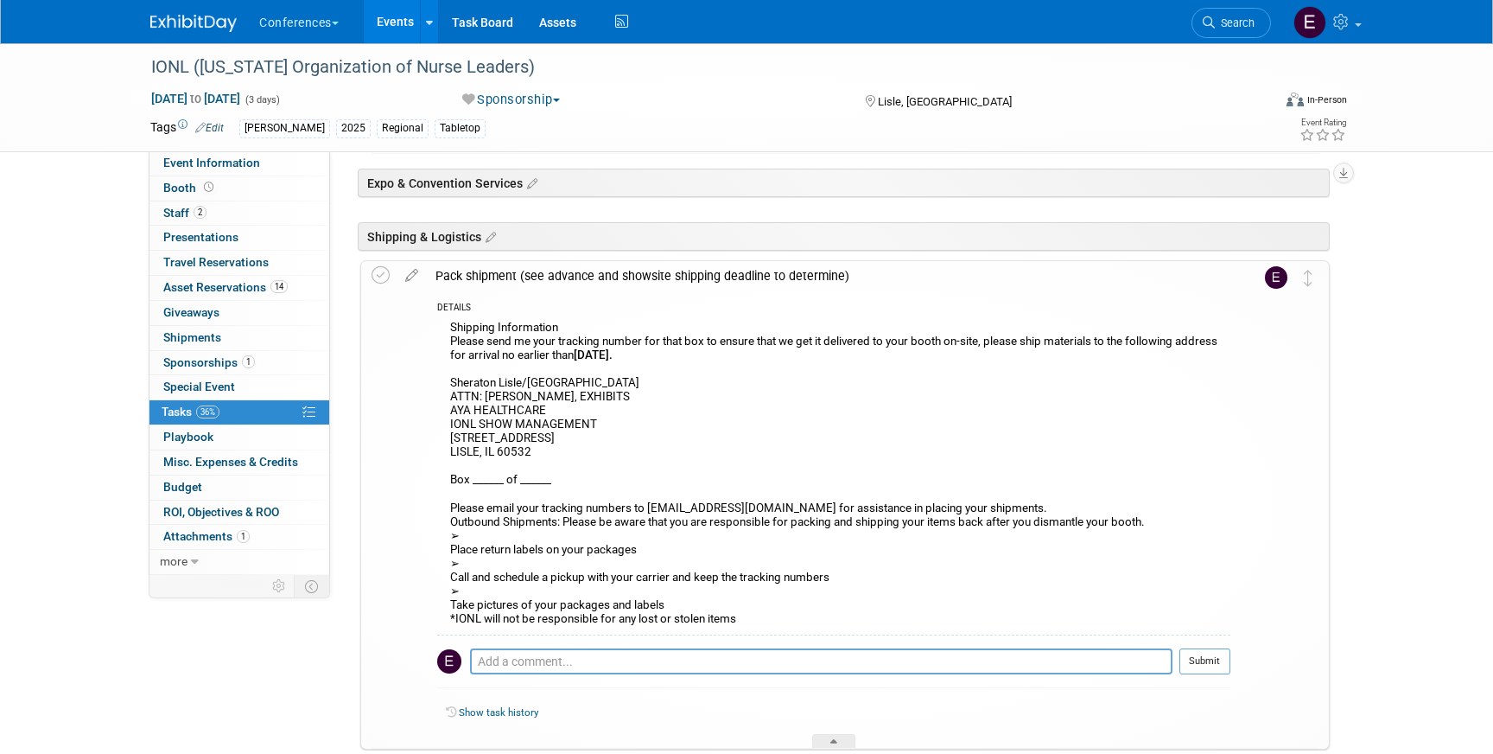
scroll to position [648, 0]
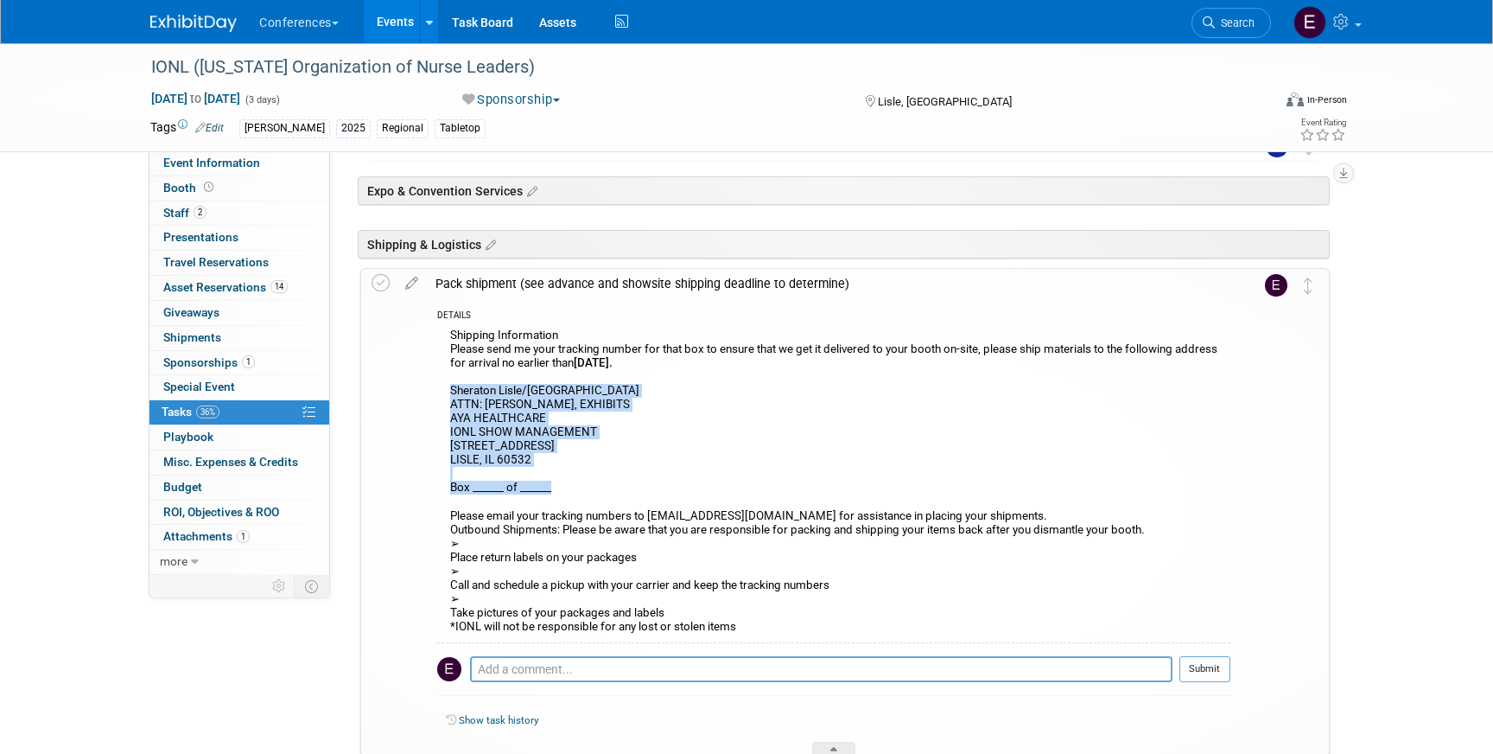
drag, startPoint x: 449, startPoint y: 391, endPoint x: 661, endPoint y: 489, distance: 233.5
click at [661, 489] on div "Shipping Information Please send me your tracking number for that box to ensure…" at bounding box center [833, 483] width 793 height 318
copy div "Sheraton Lisle/Naperville ATTN: SHELLY GREENWOOD, EXHIBITS AYA HEALTHCARE IONL …"
click at [385, 281] on icon at bounding box center [381, 283] width 18 height 18
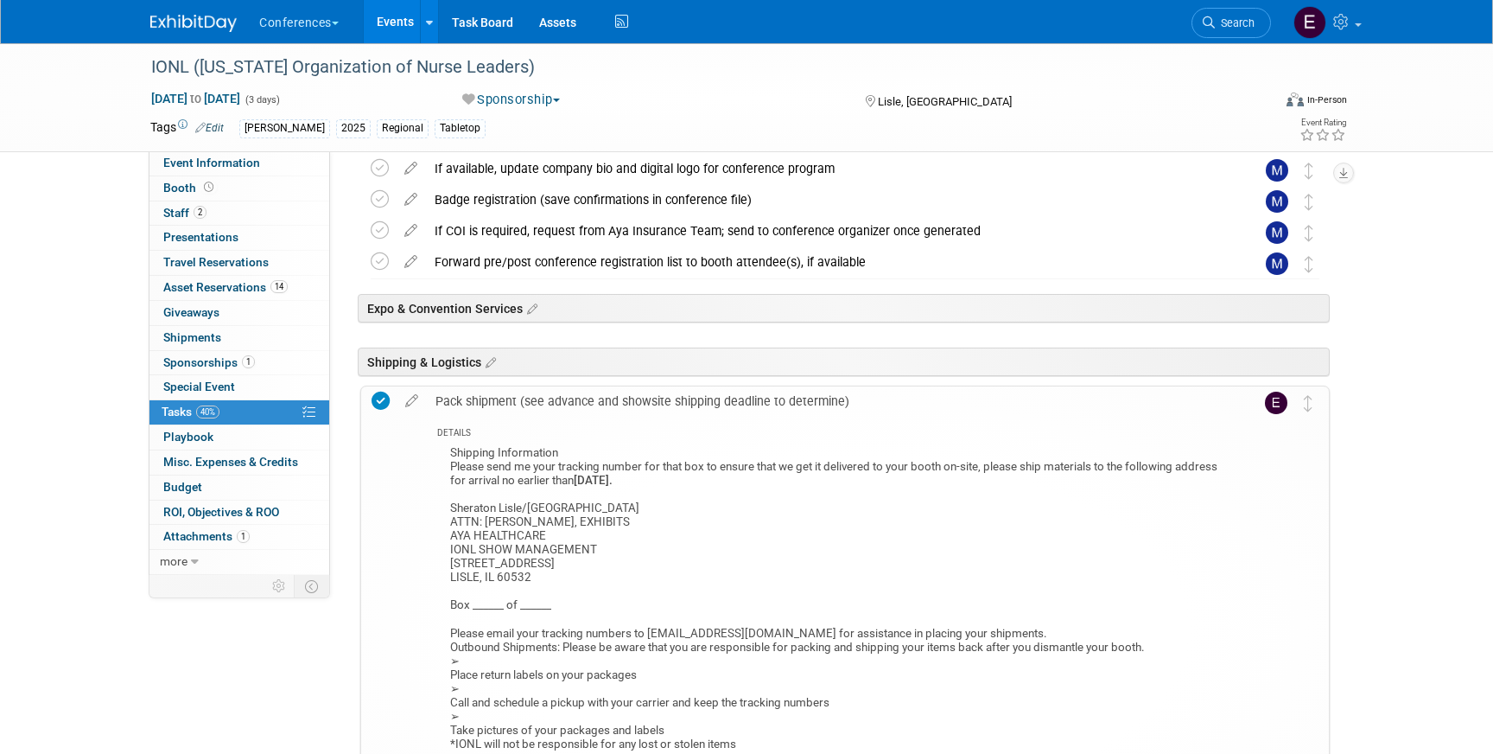
scroll to position [530, 0]
click at [1219, 34] on link "Search" at bounding box center [1232, 23] width 80 height 30
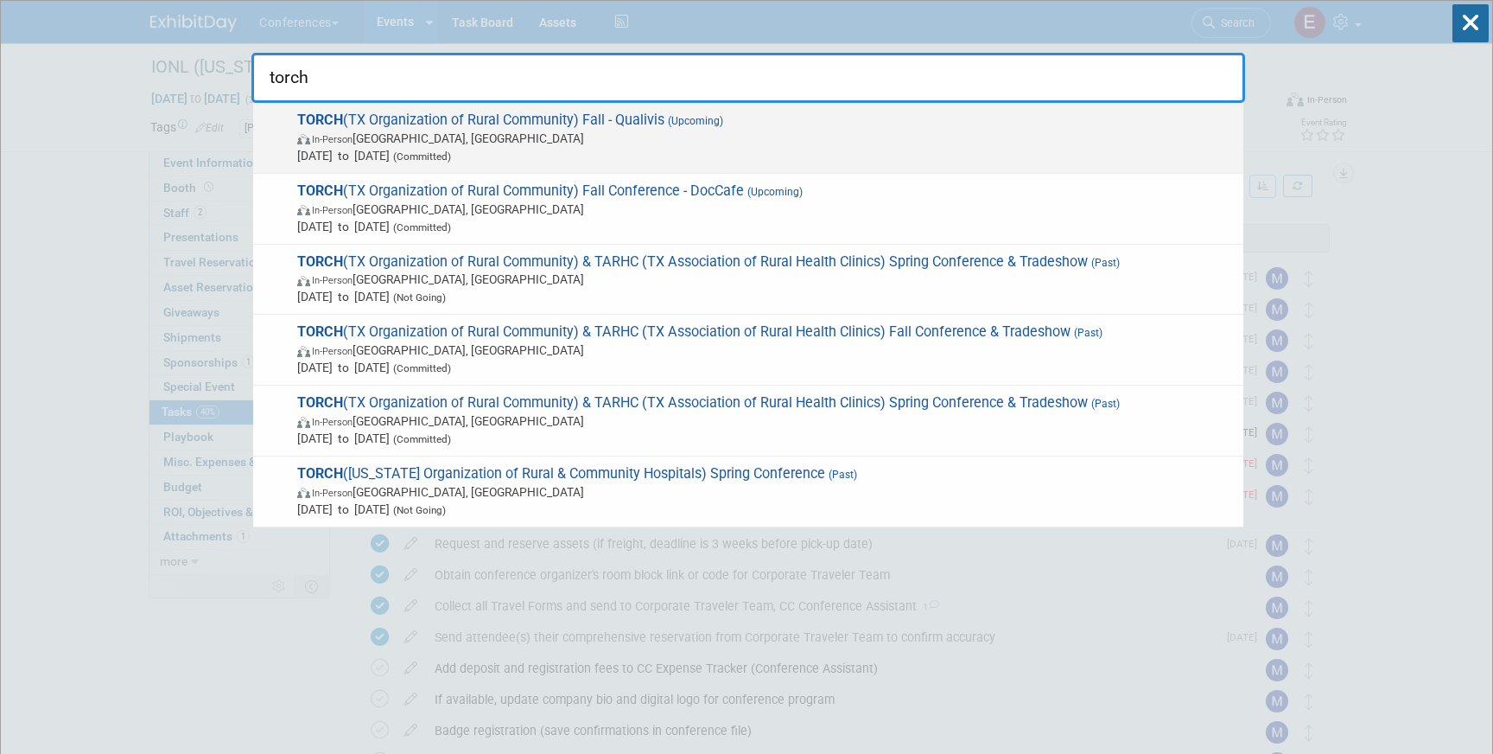
type input "torch"
click at [748, 154] on span "Sep 8, 2025 to Sep 11, 2025 (Committed)" at bounding box center [766, 155] width 938 height 17
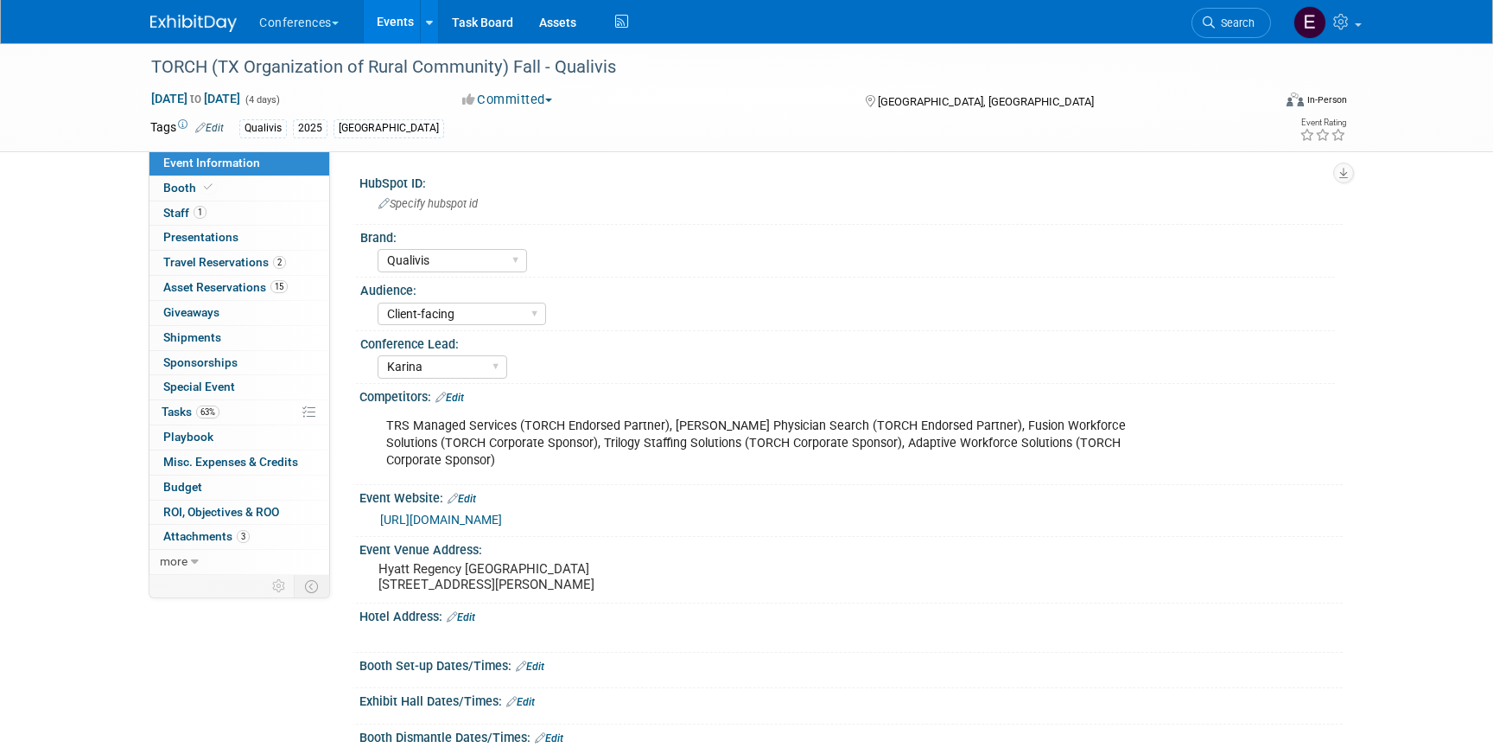
select select "Qualivis"
select select "Client-facing"
select select "Karina"
click at [258, 414] on link "63% Tasks 63%" at bounding box center [240, 412] width 180 height 24
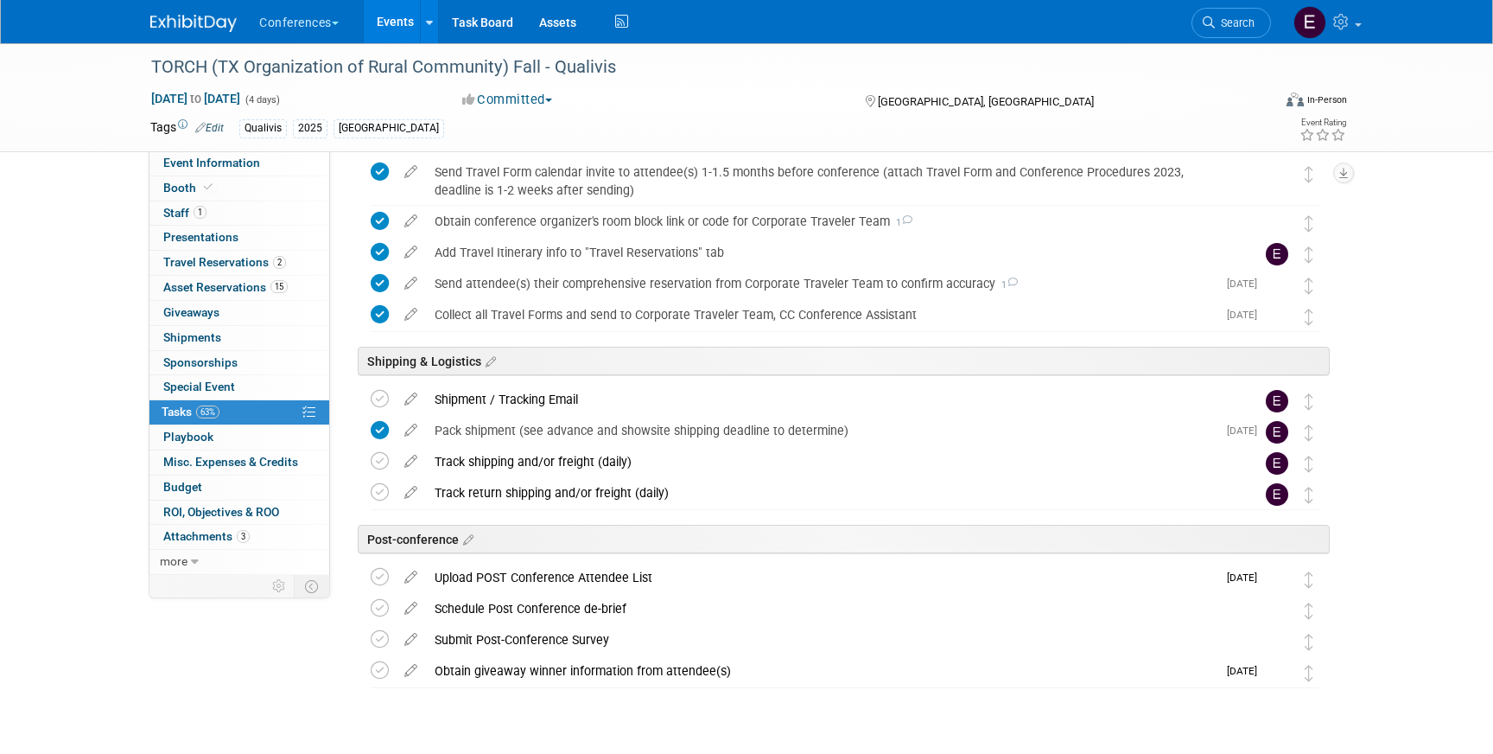
scroll to position [661, 0]
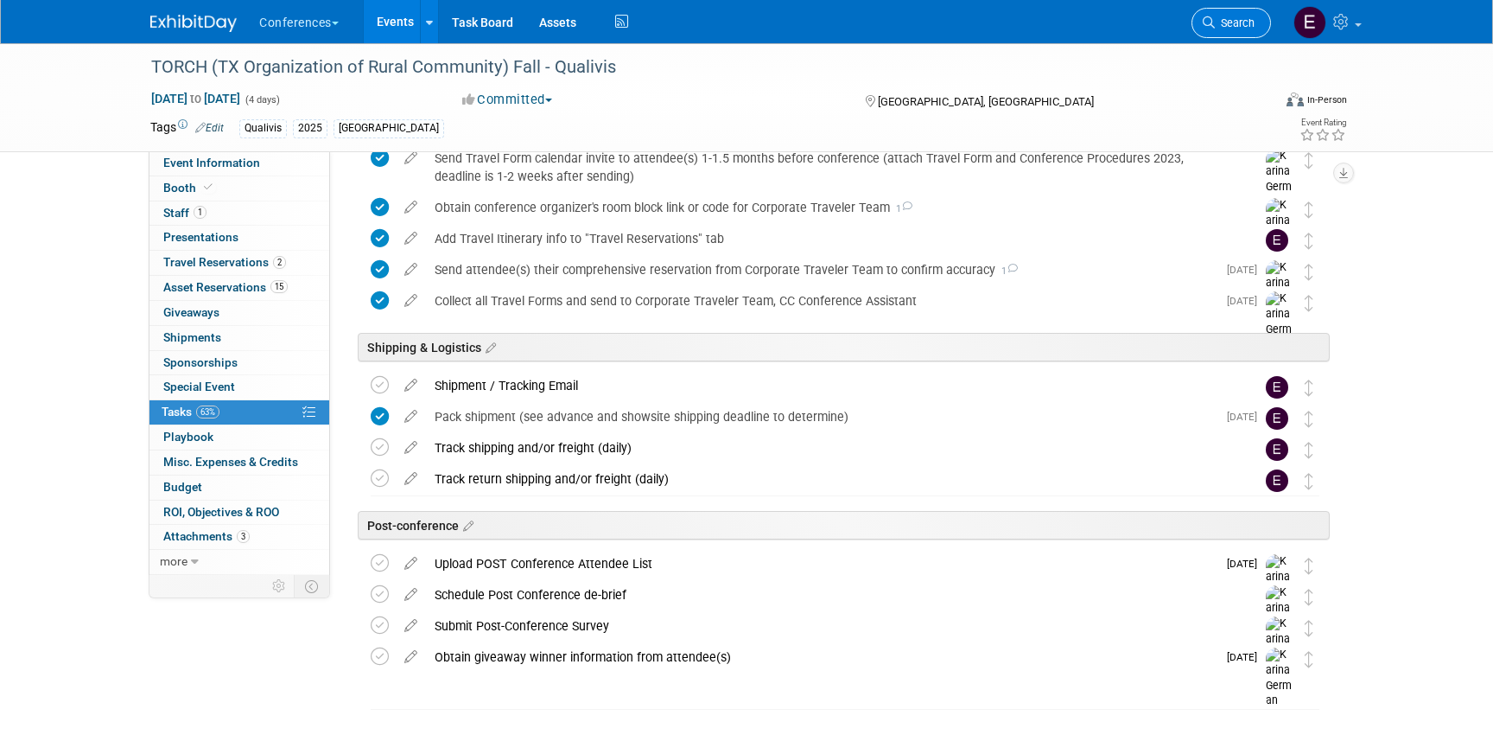
click at [1243, 27] on span "Search" at bounding box center [1235, 22] width 40 height 13
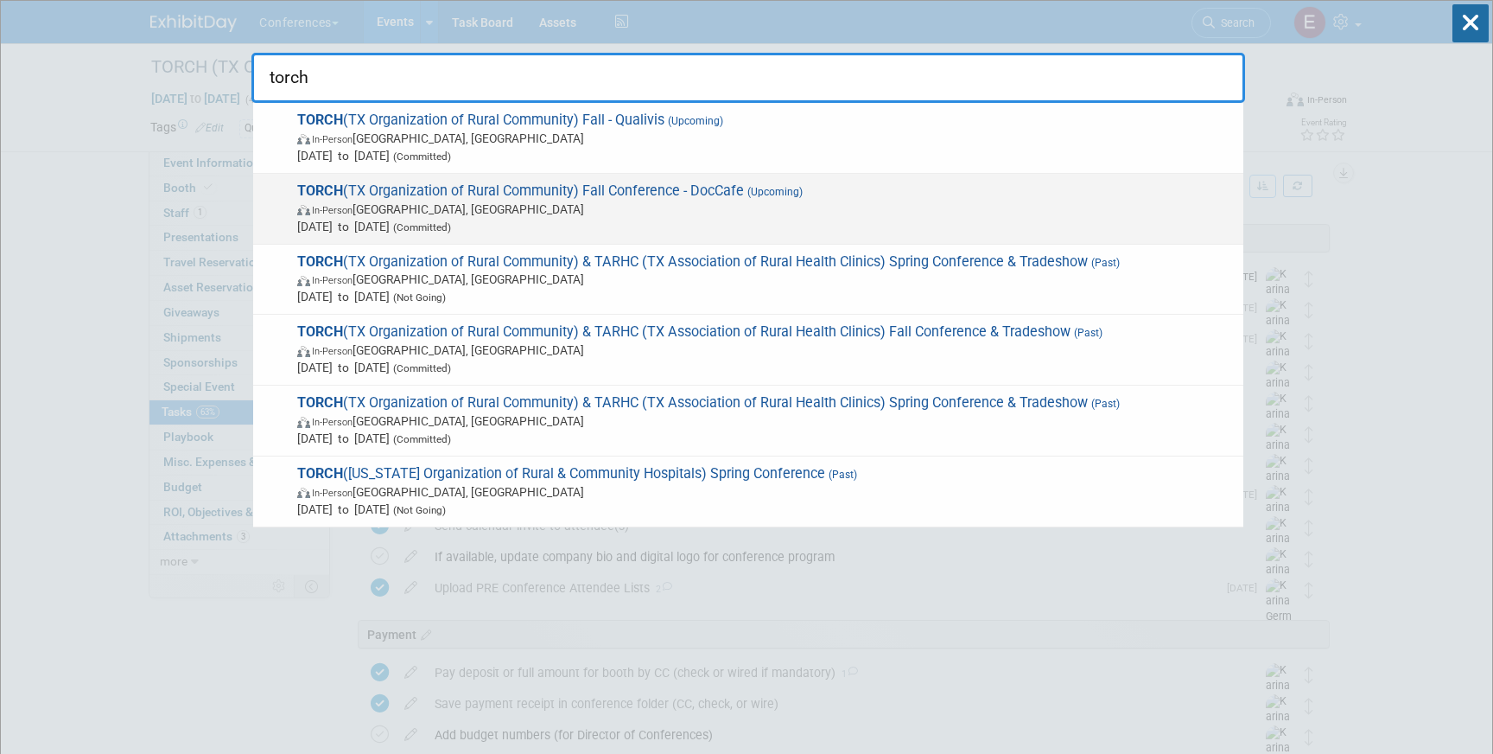
type input "torch"
click at [846, 219] on span "Sep 8, 2025 to Sep 11, 2025 (Committed)" at bounding box center [766, 226] width 938 height 17
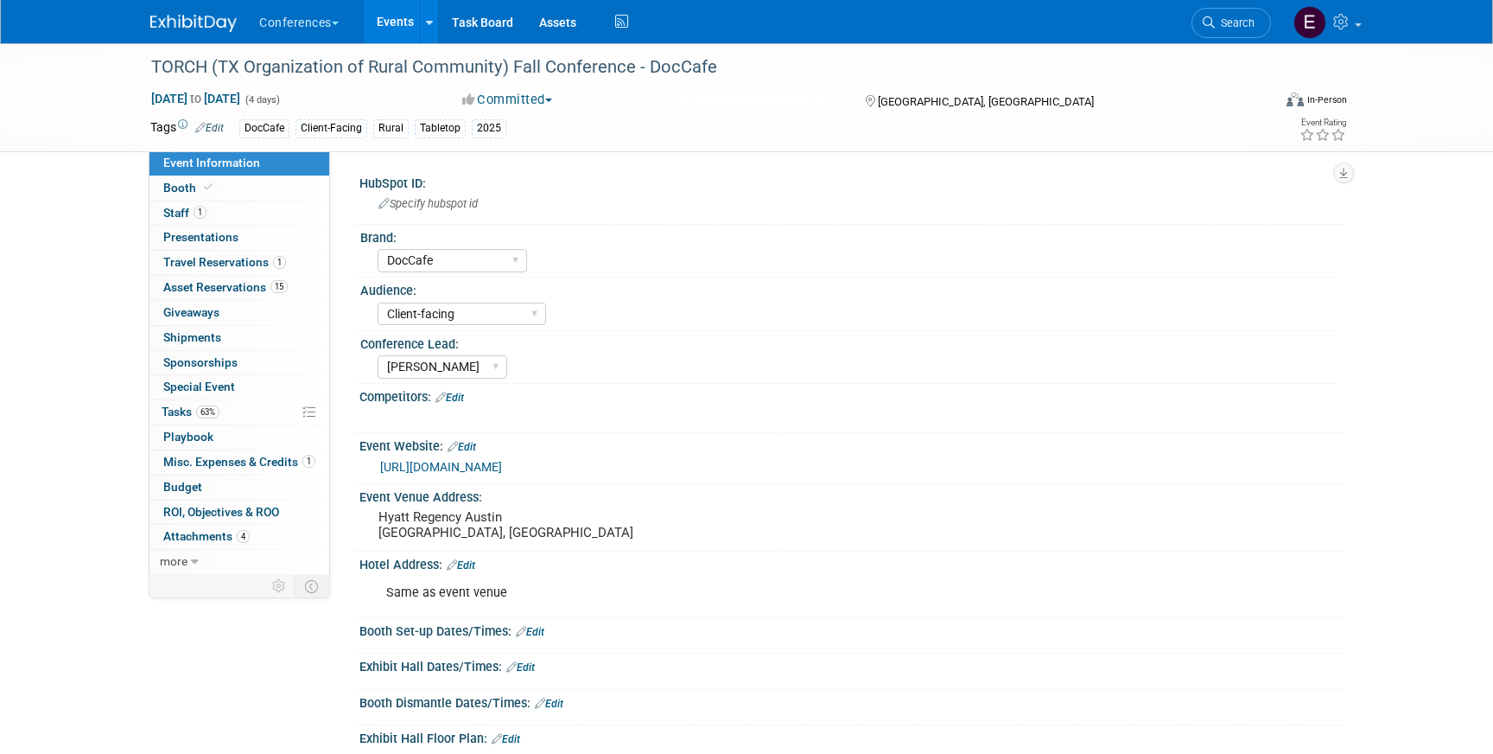
select select "DocCafe"
select select "Client-facing"
select select "[PERSON_NAME]"
click at [183, 405] on span "Tasks 63%" at bounding box center [191, 411] width 58 height 14
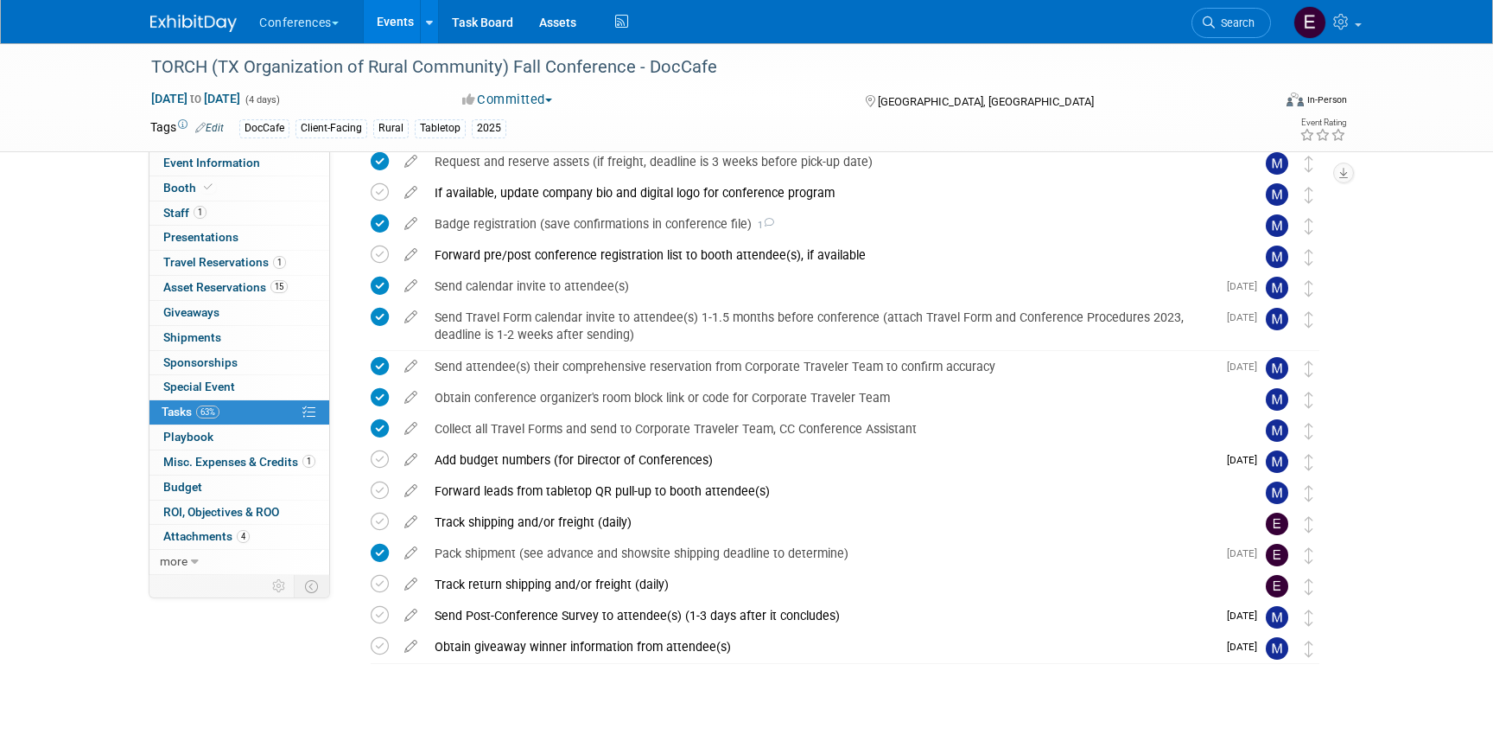
scroll to position [435, 0]
